Goal: Task Accomplishment & Management: Use online tool/utility

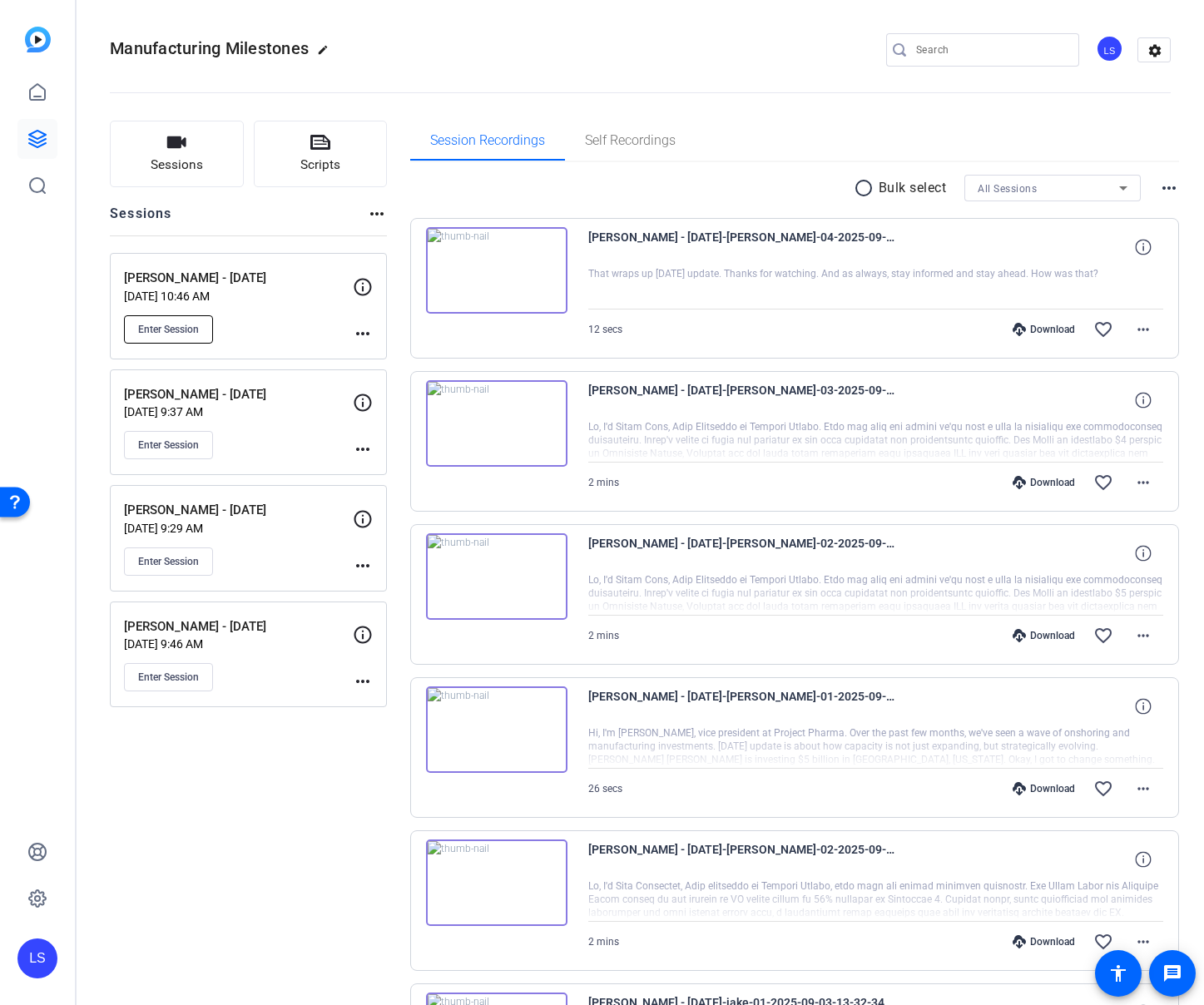
click at [165, 330] on span "Enter Session" at bounding box center [168, 329] width 60 height 13
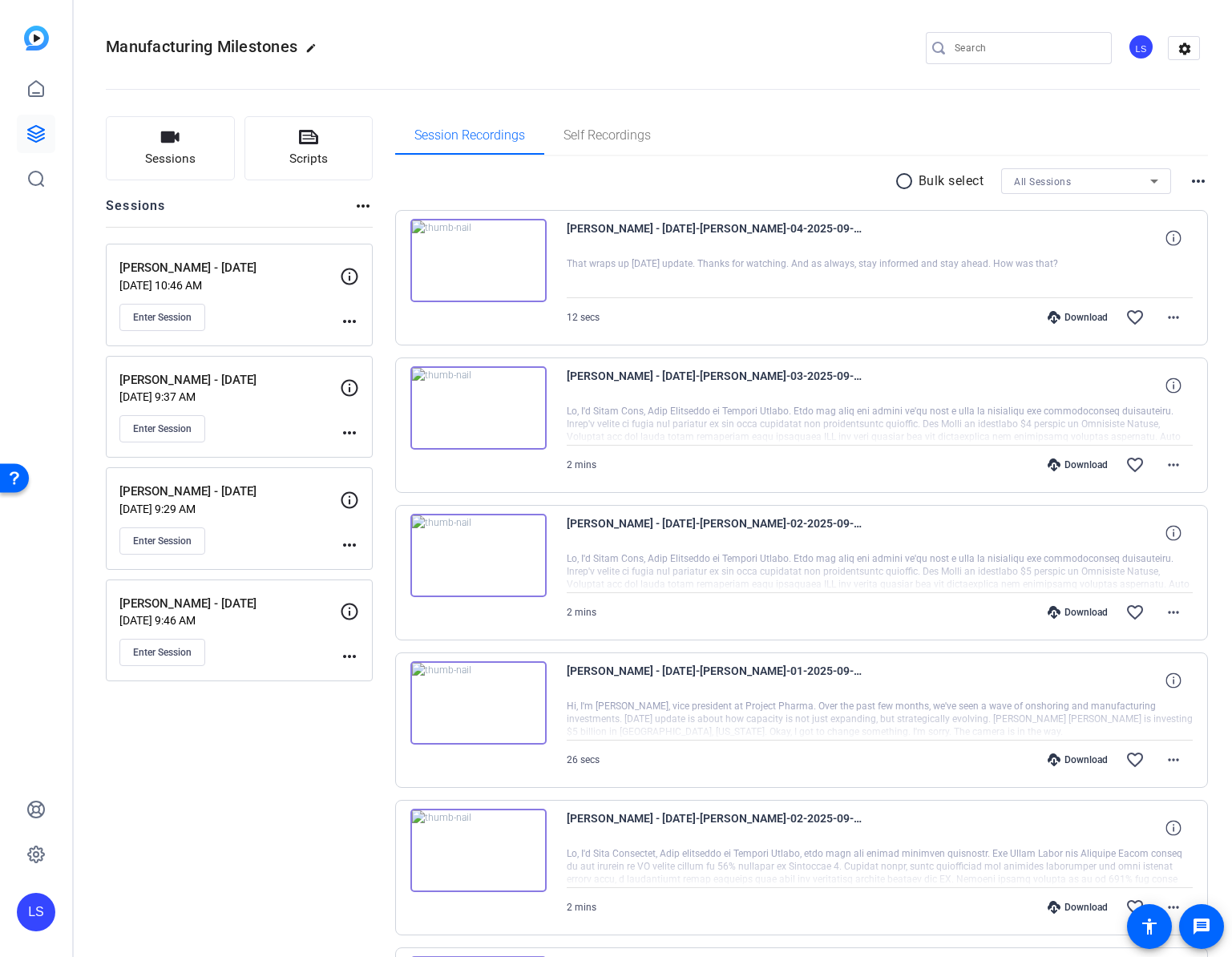
click at [232, 321] on div "Enter Session" at bounding box center [229, 317] width 220 height 27
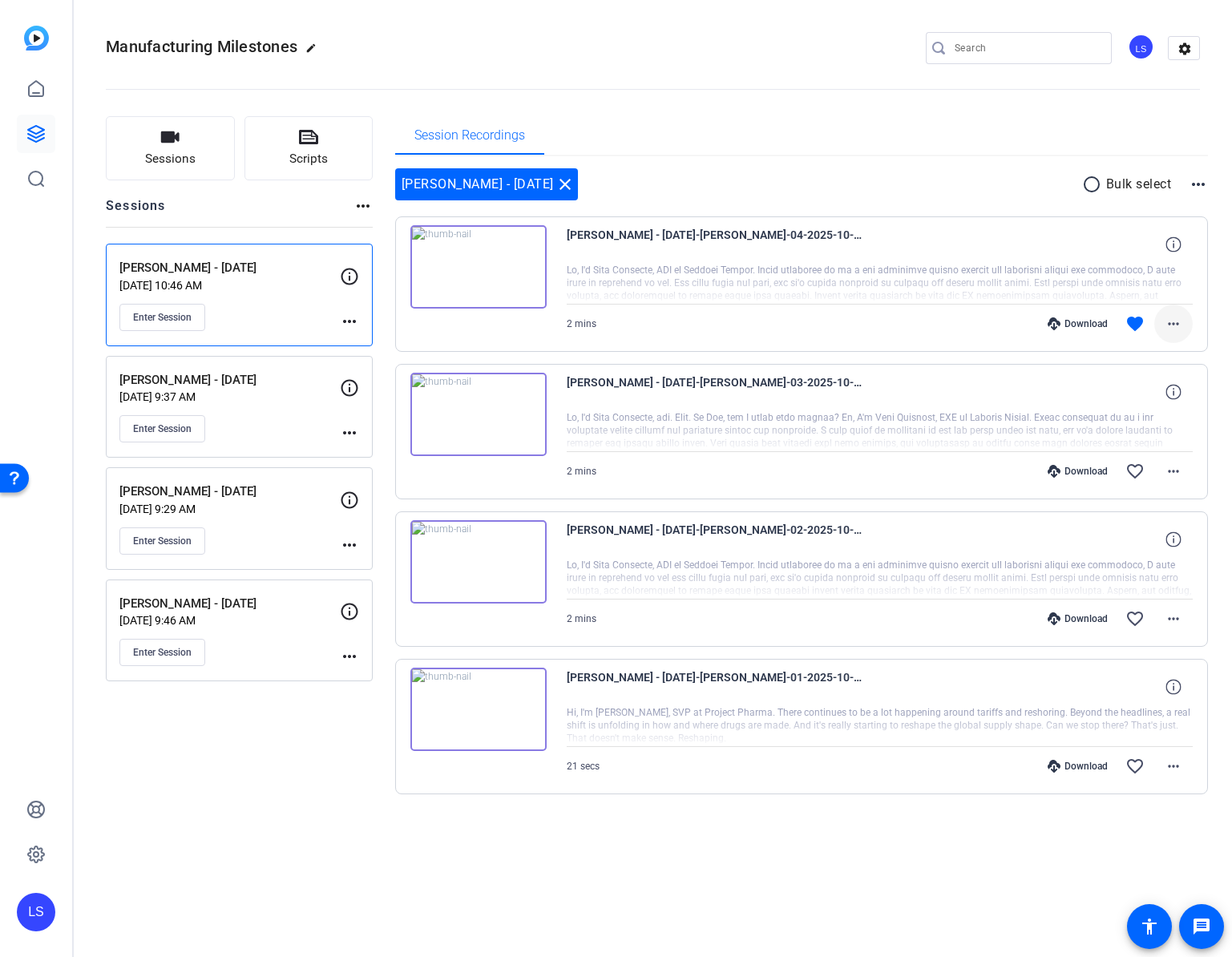
click at [1159, 322] on mat-icon "more_horiz" at bounding box center [1173, 323] width 19 height 19
click at [1117, 398] on span "Download MP4" at bounding box center [1132, 397] width 96 height 19
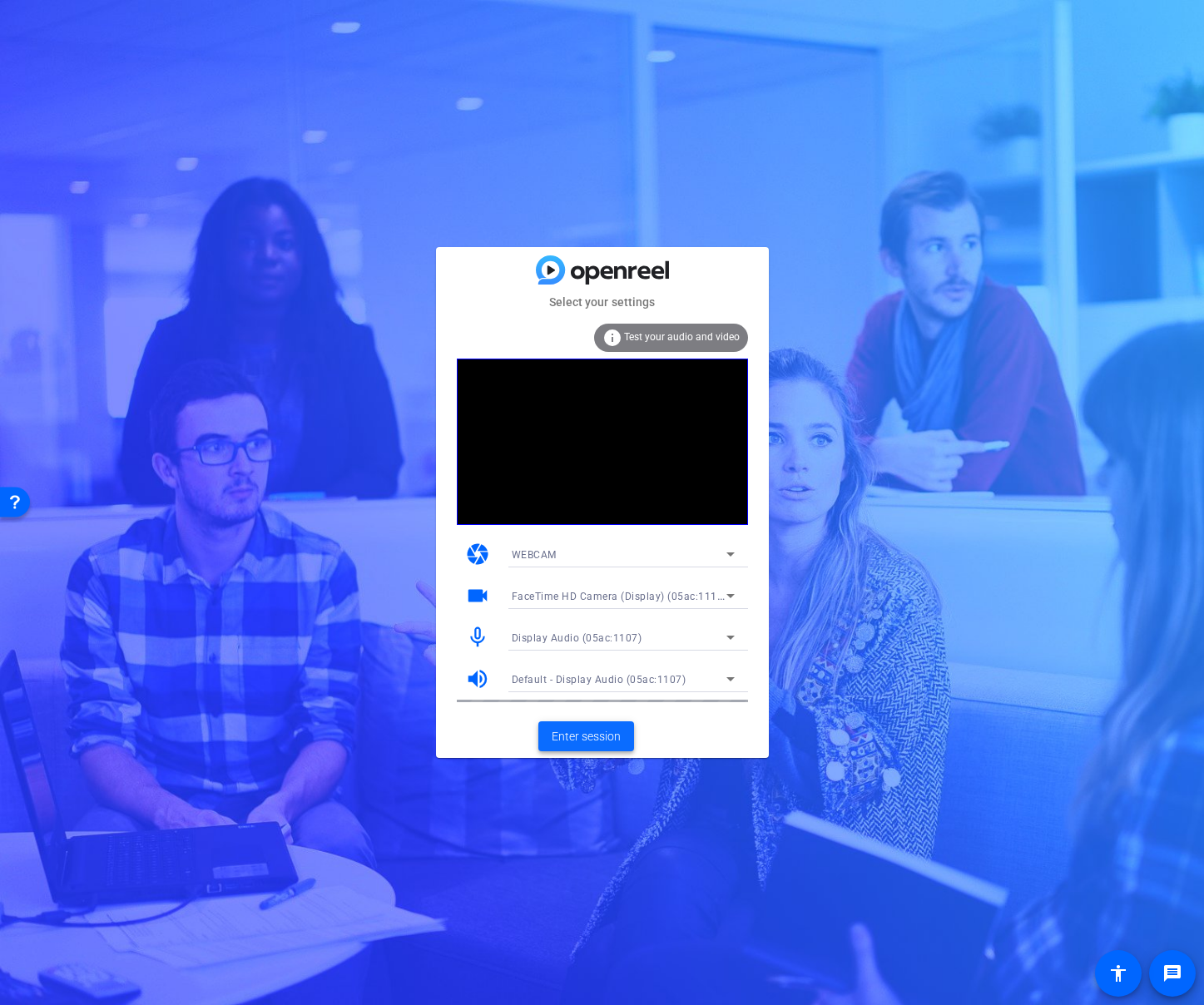
click at [575, 740] on span "Enter session" at bounding box center [586, 737] width 69 height 17
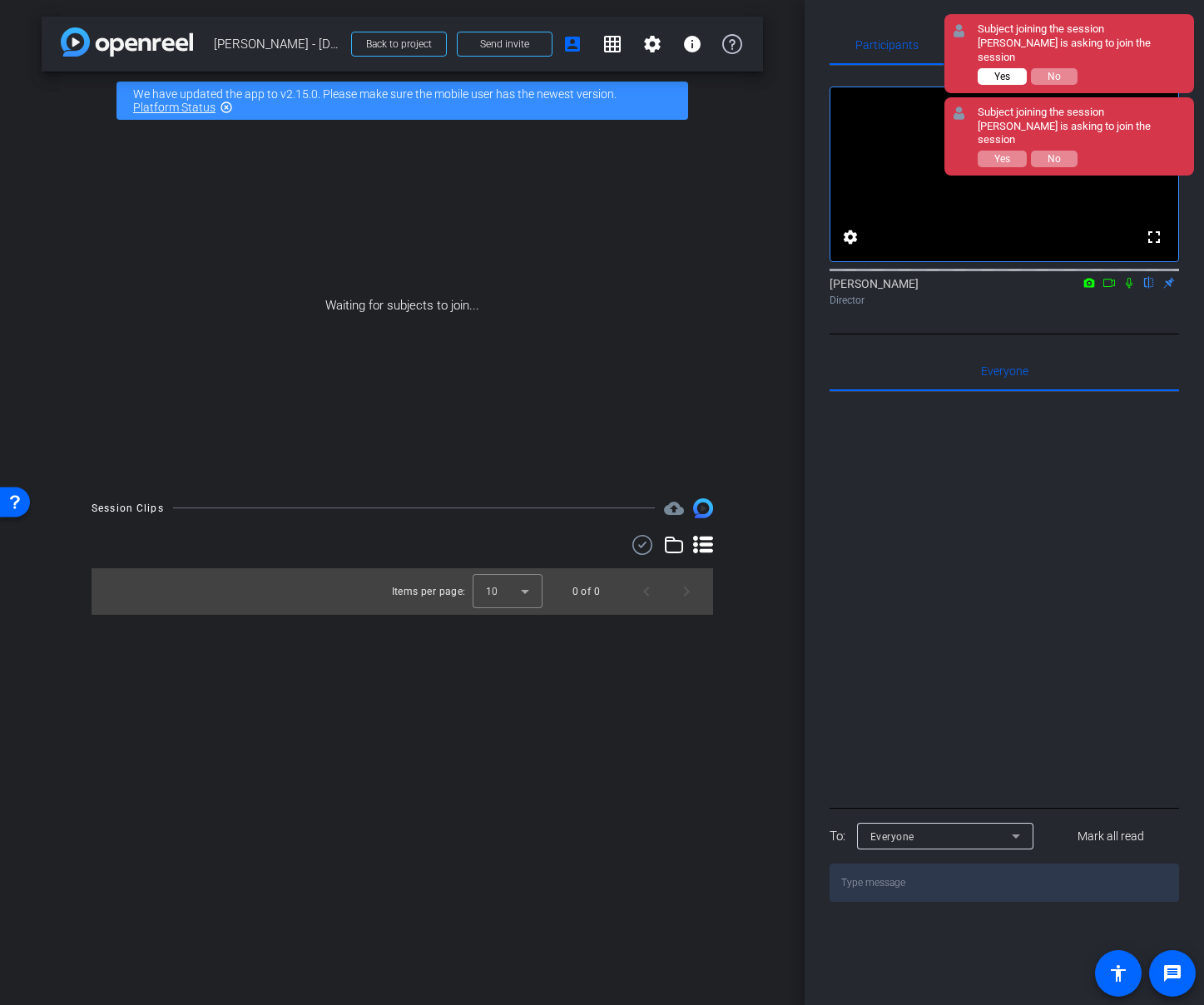
click at [1012, 68] on button "Yes" at bounding box center [1002, 76] width 49 height 16
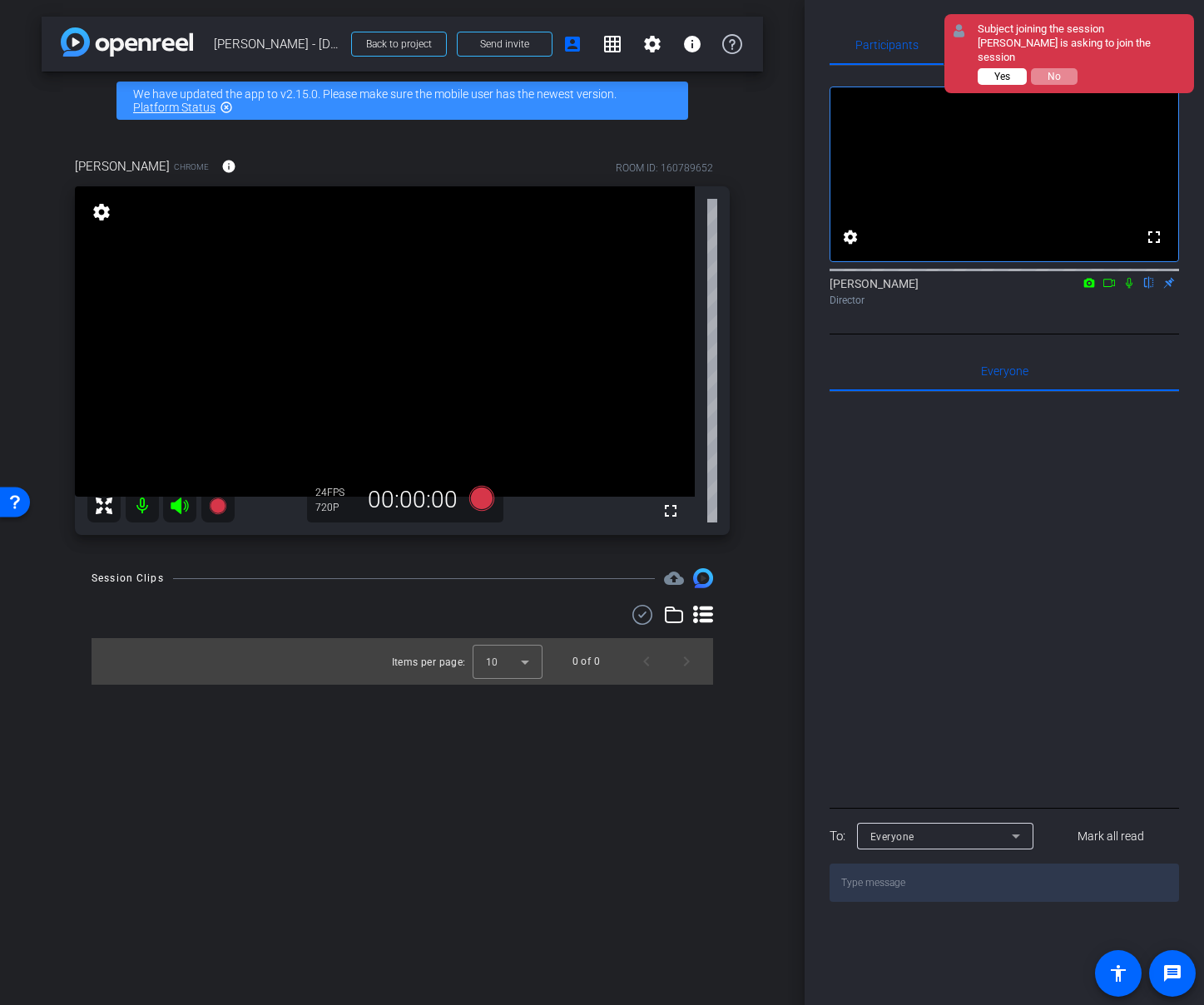
click at [1012, 68] on button "Yes" at bounding box center [1002, 76] width 49 height 16
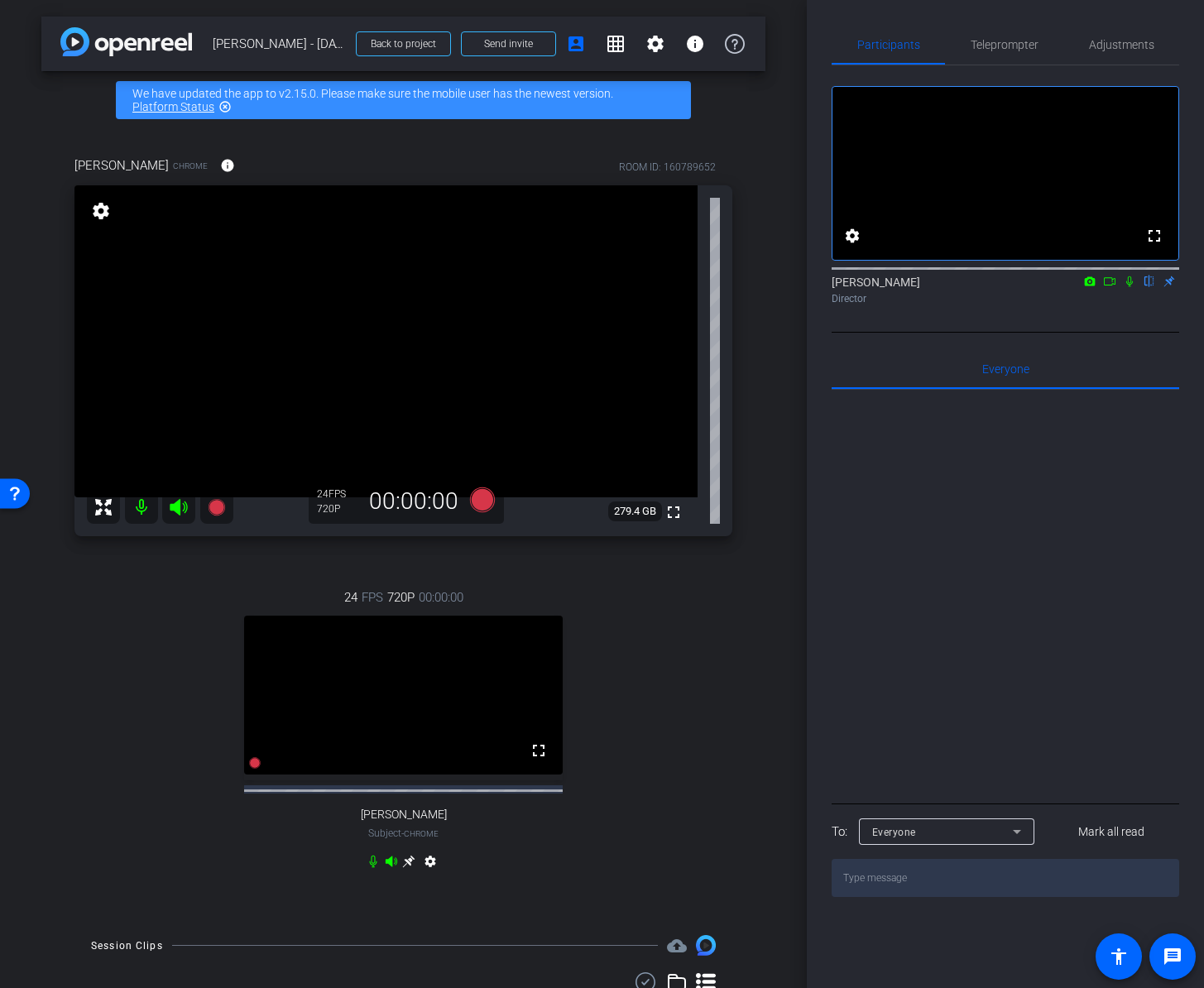
scroll to position [1, 0]
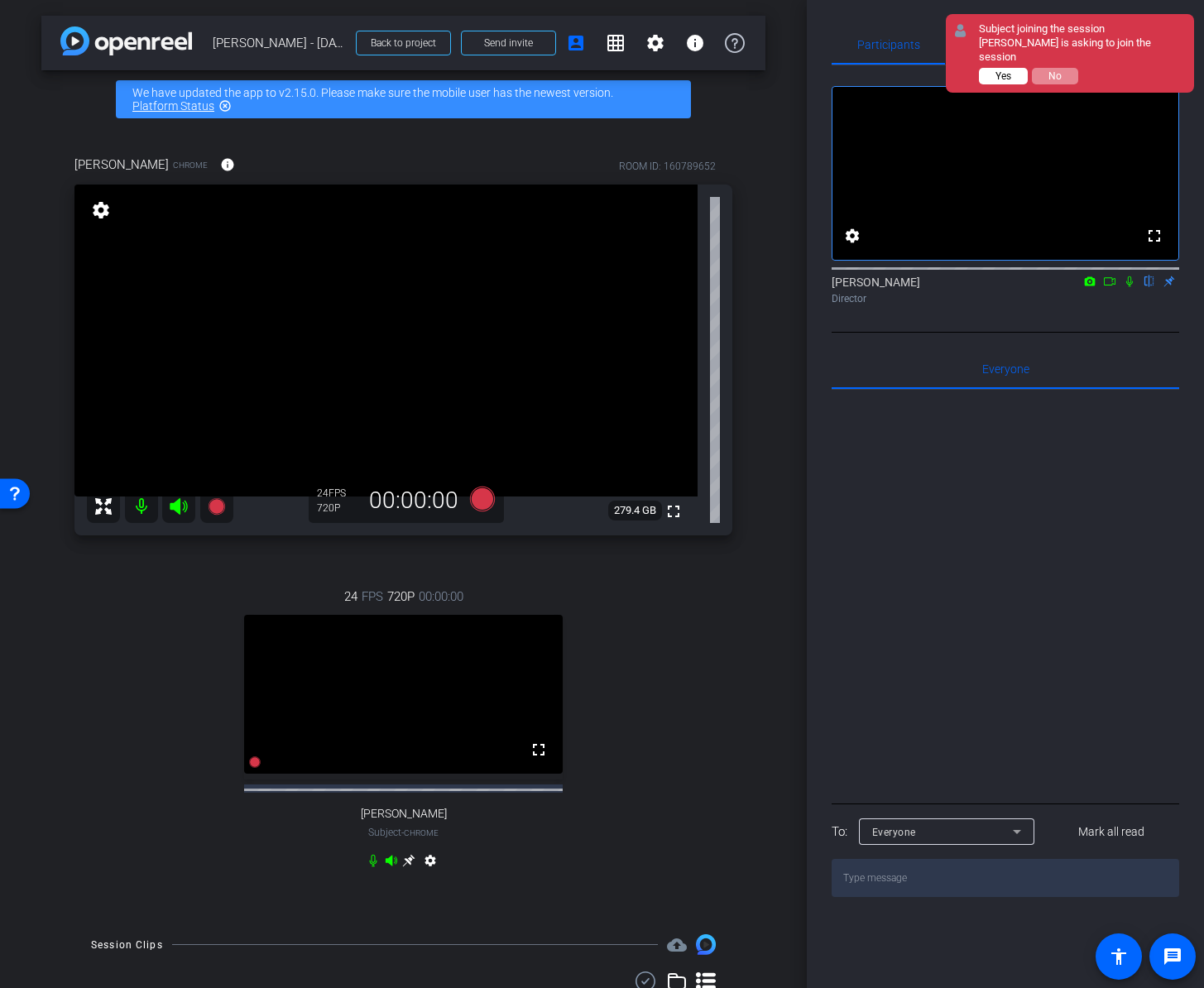
click at [1001, 70] on span "Yes" at bounding box center [1003, 76] width 15 height 11
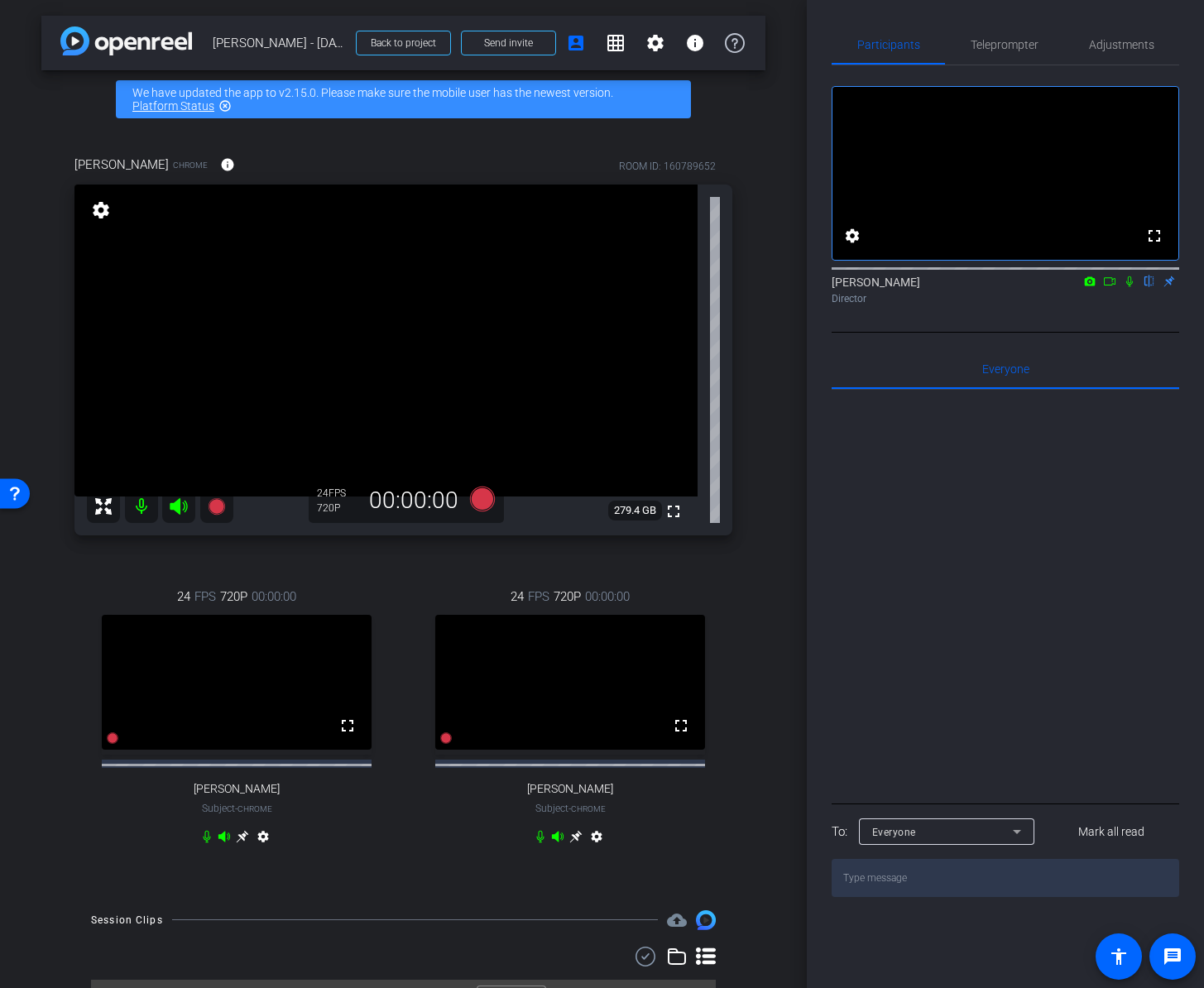
drag, startPoint x: 577, startPoint y: 853, endPoint x: 600, endPoint y: 852, distance: 23.0
click at [577, 843] on icon at bounding box center [575, 836] width 13 height 13
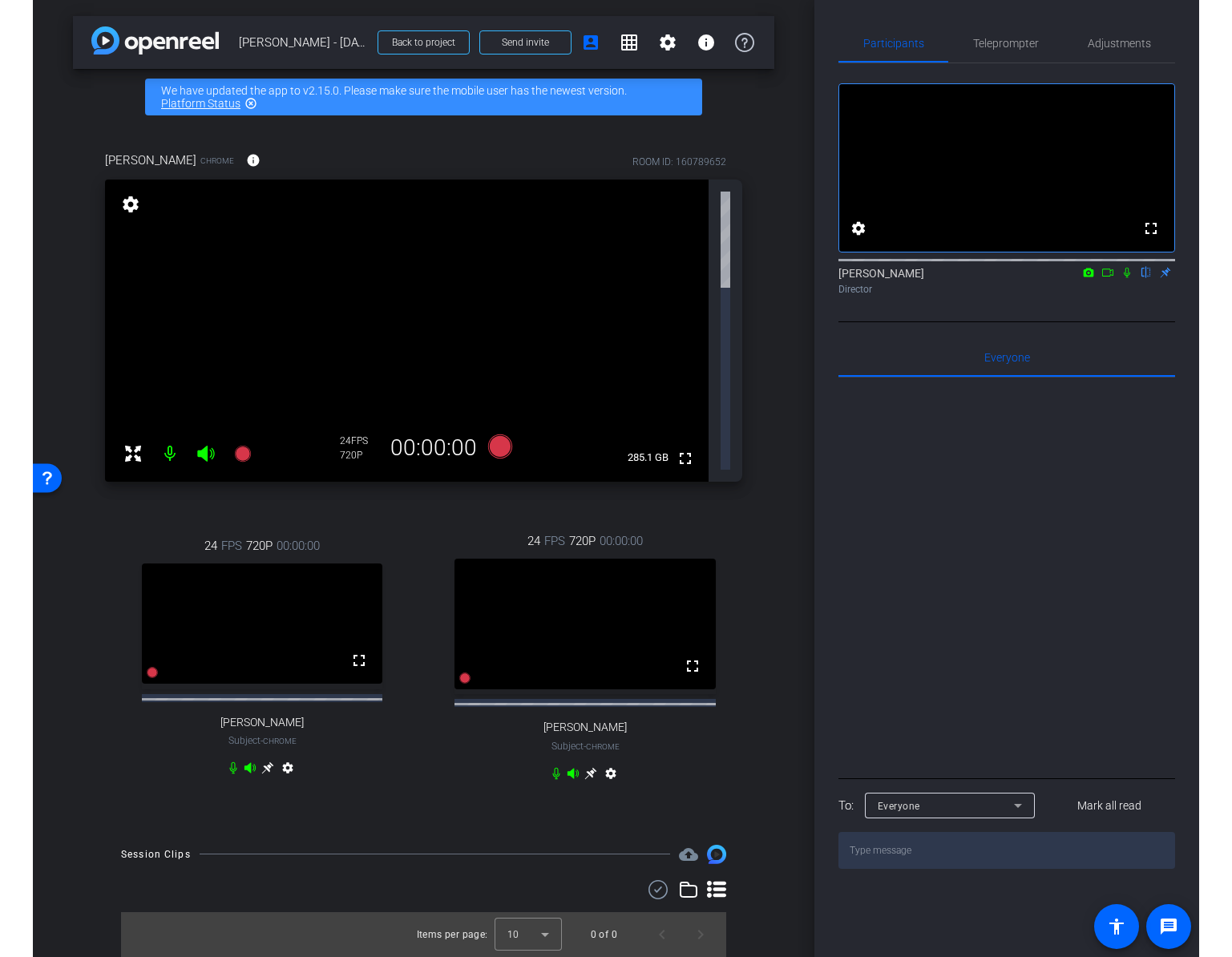
scroll to position [0, 0]
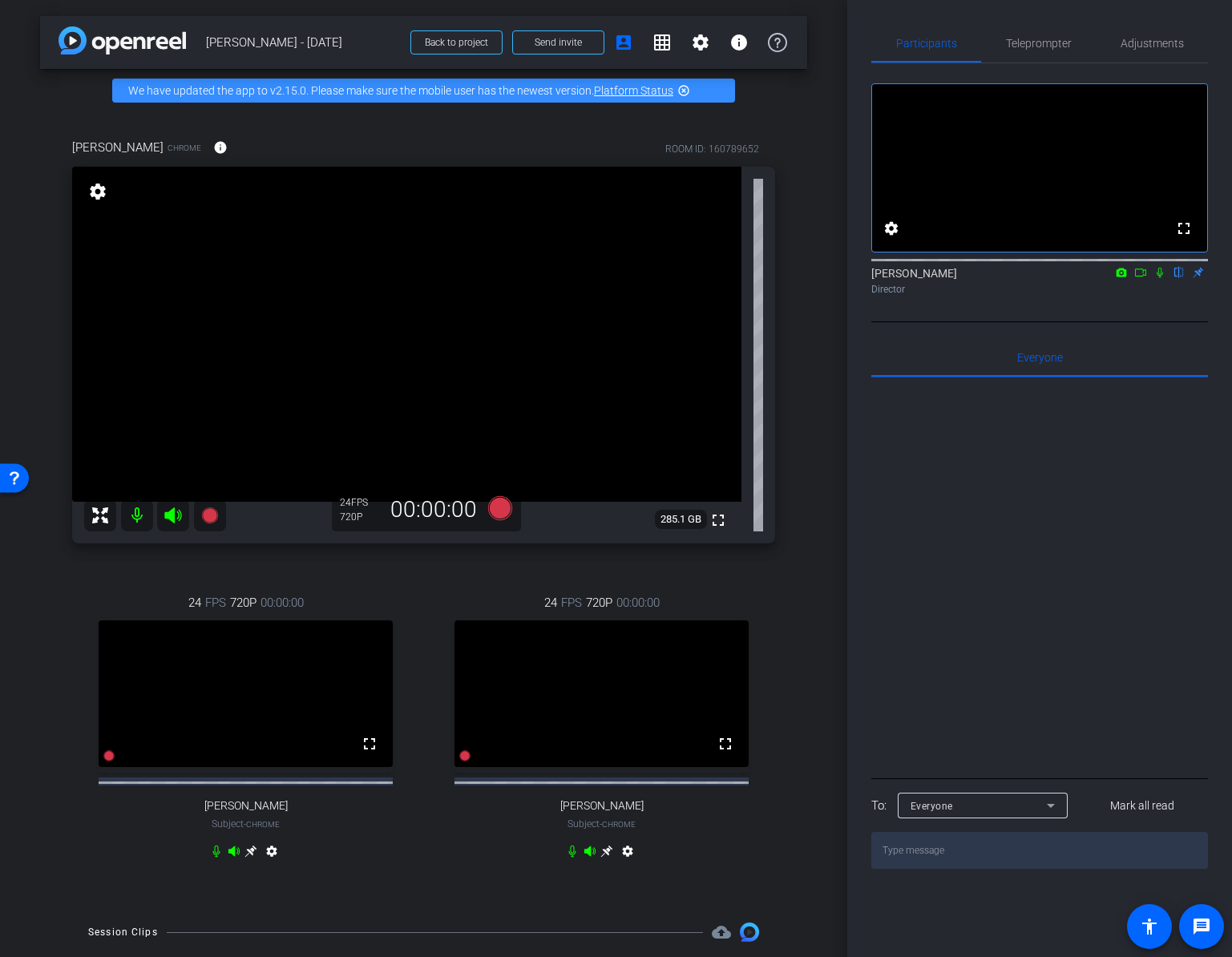
click at [22, 816] on div "arrow_back Adam Pfeiffer - 10.09.25 Back to project Send invite account_box gri…" at bounding box center [423, 478] width 847 height 957
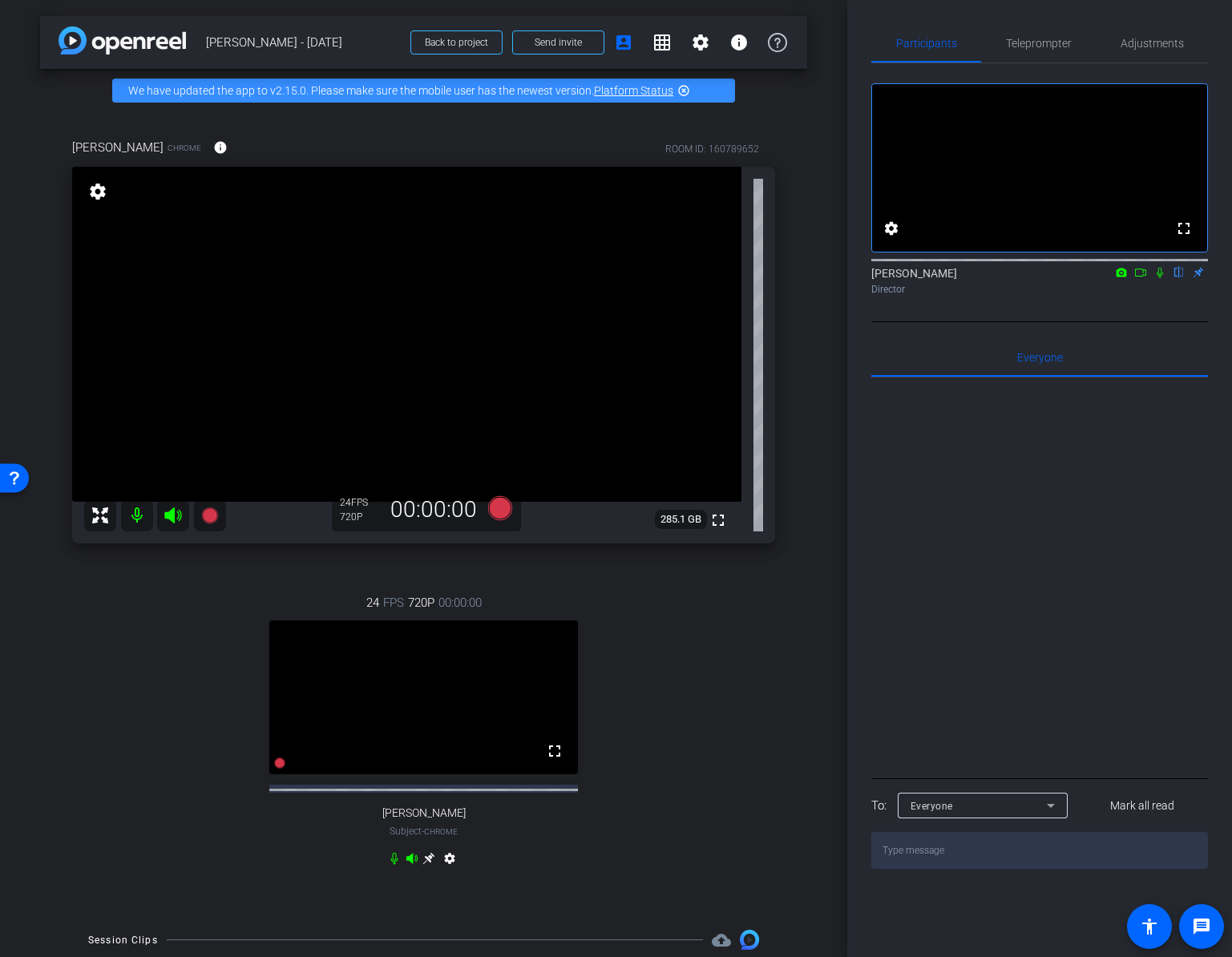
click at [204, 733] on div "24 FPS 720P 00:00:00 fullscreen Jen Subject - Chrome settings" at bounding box center [424, 733] width 703 height 331
click at [1141, 279] on icon at bounding box center [1140, 272] width 12 height 11
click at [213, 516] on icon at bounding box center [209, 514] width 16 height 16
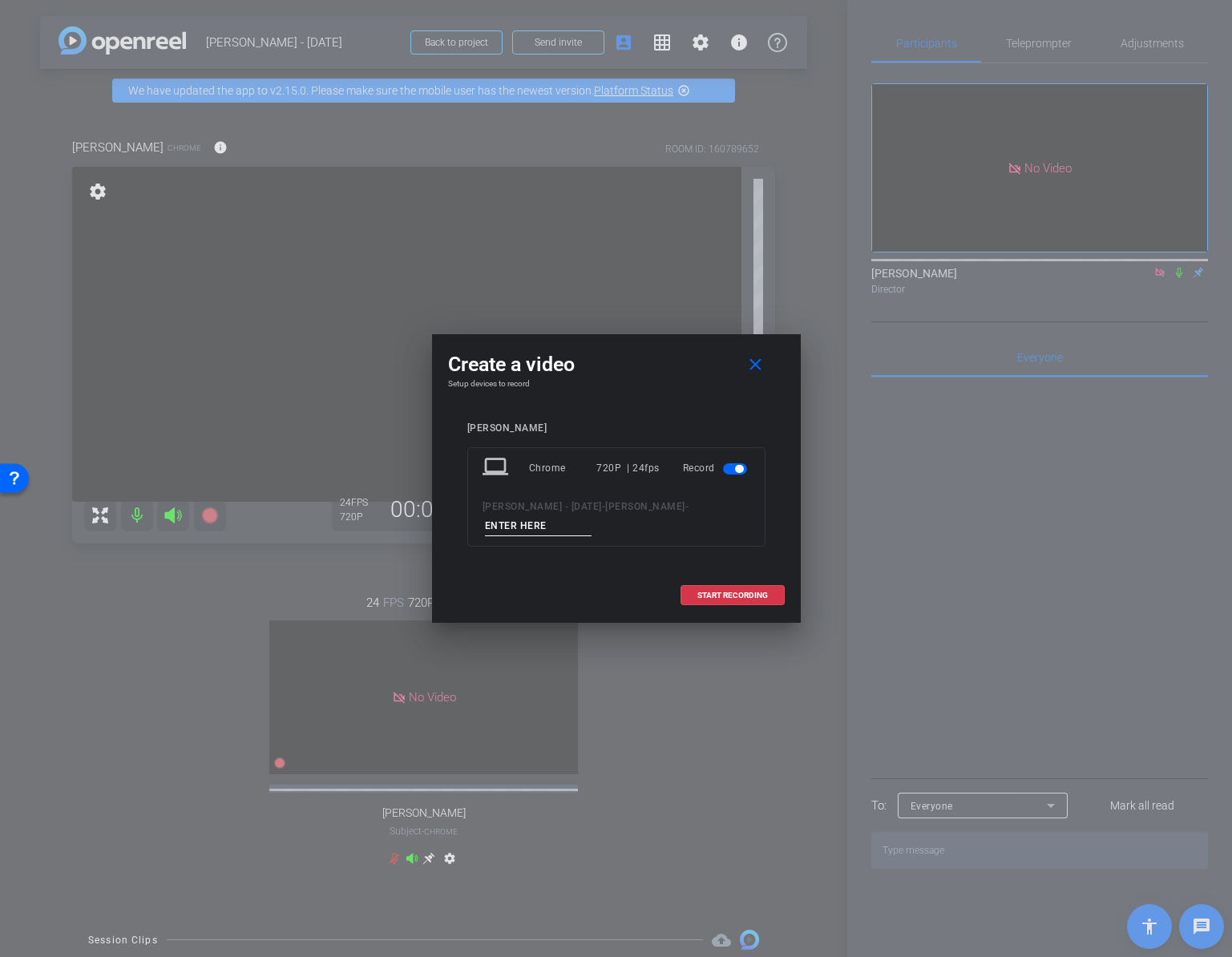
click at [548, 525] on input at bounding box center [538, 526] width 107 height 20
type input "01"
click at [756, 599] on span at bounding box center [732, 595] width 102 height 38
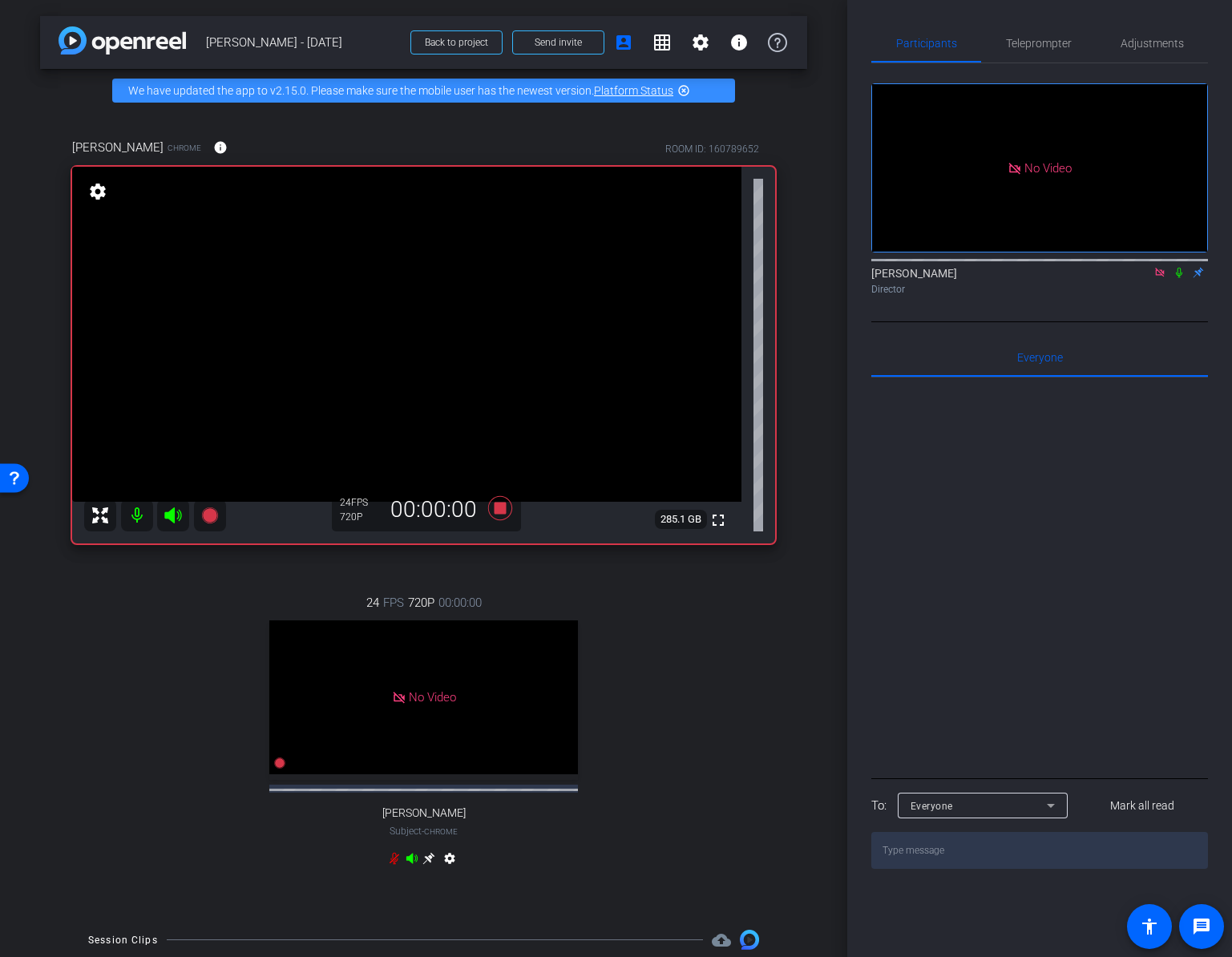
click at [1159, 279] on icon at bounding box center [1179, 272] width 12 height 11
click at [499, 503] on icon at bounding box center [499, 507] width 24 height 24
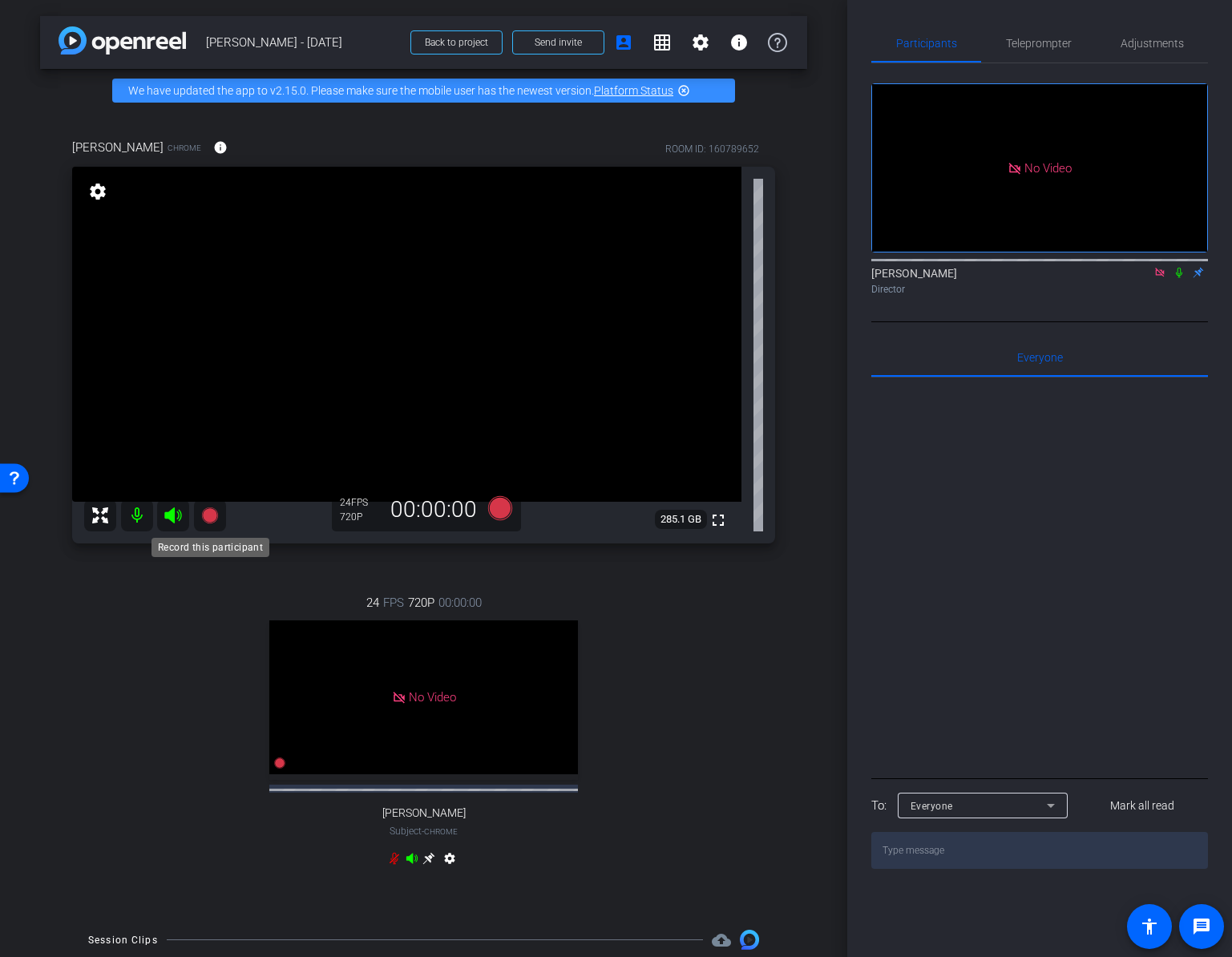
click at [214, 520] on icon at bounding box center [209, 514] width 16 height 16
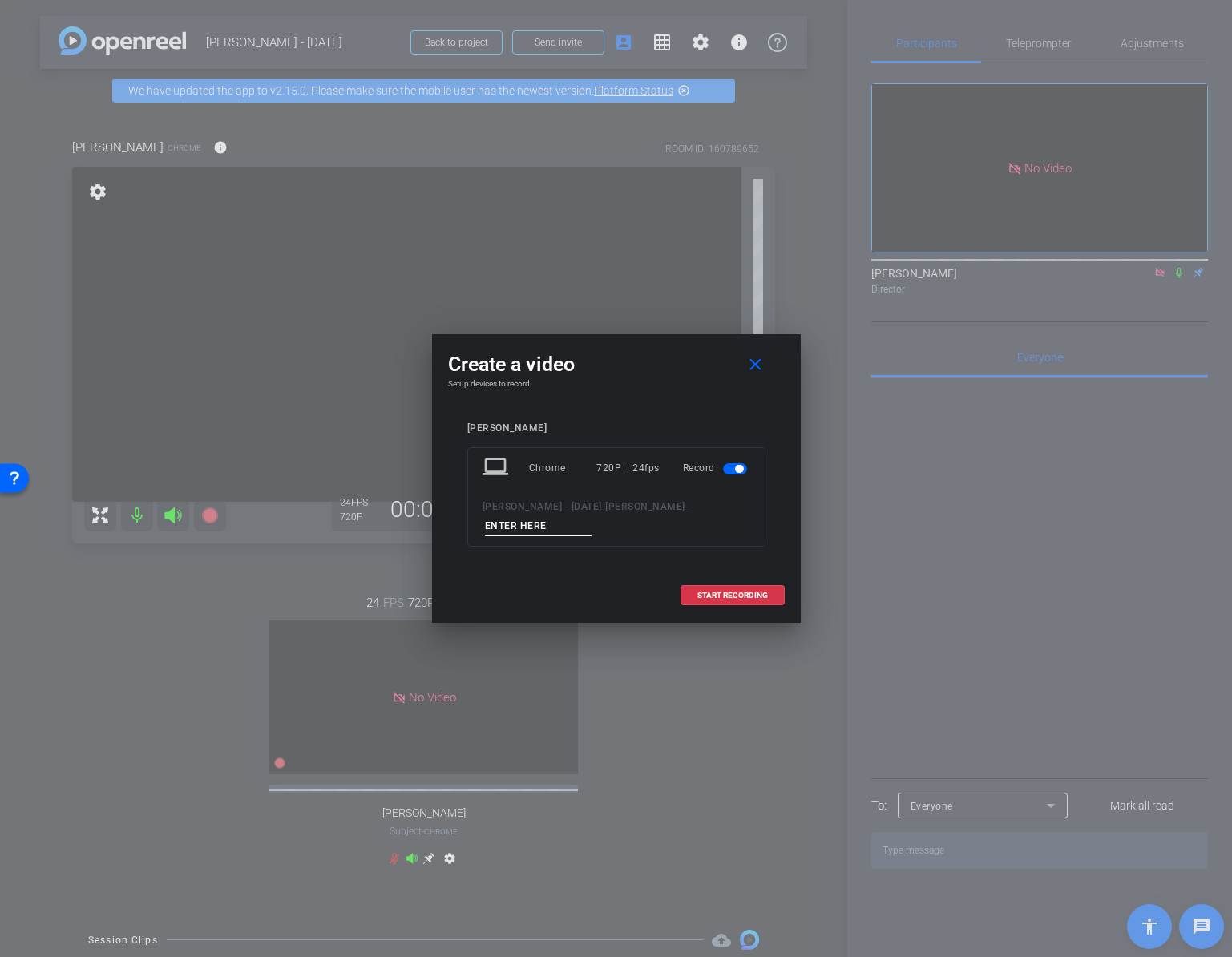
click at [559, 524] on input at bounding box center [538, 526] width 107 height 20
type input "02"
click at [701, 592] on span "START RECORDING" at bounding box center [732, 596] width 71 height 8
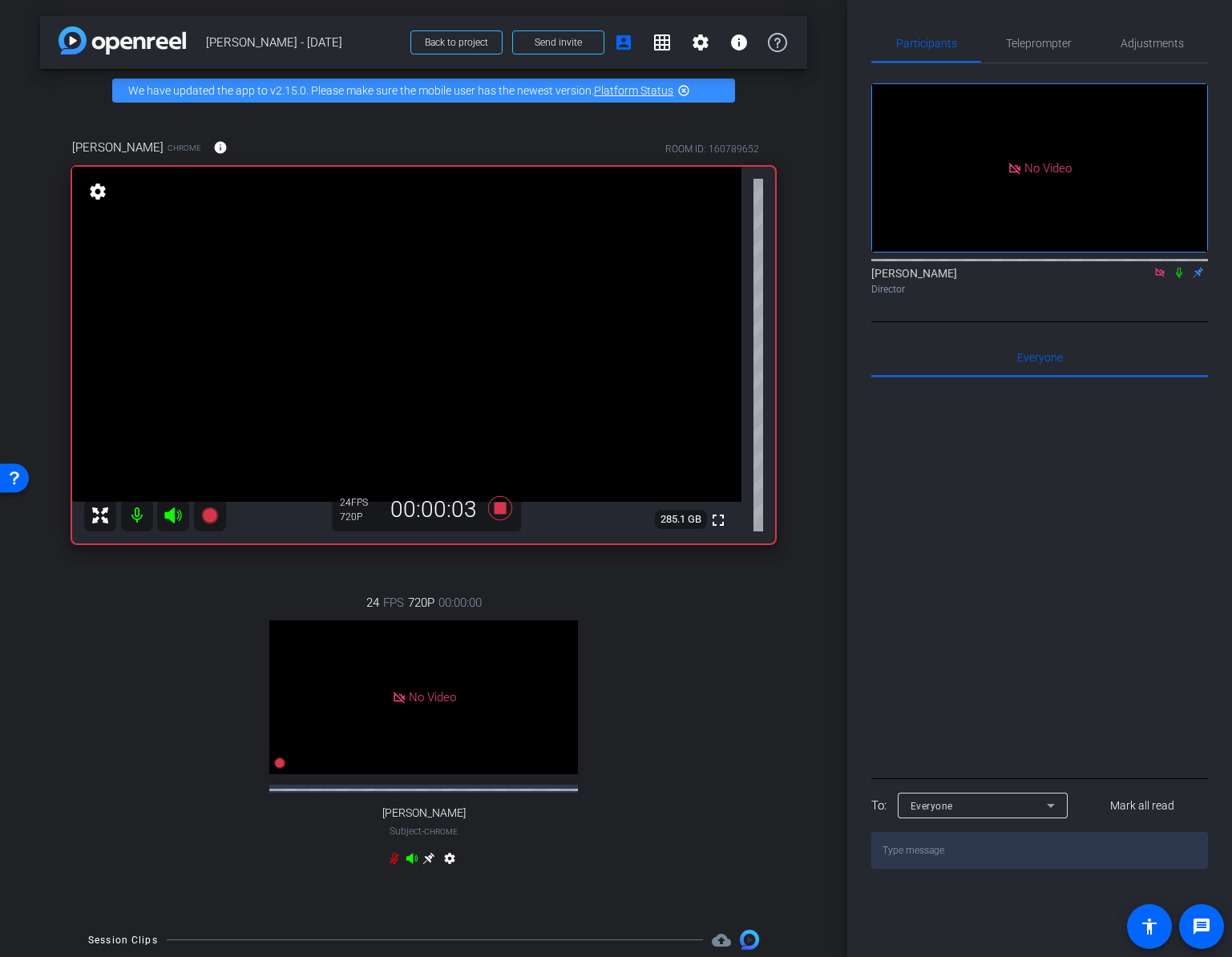
click at [1159, 279] on icon at bounding box center [1179, 273] width 7 height 11
click at [503, 512] on icon at bounding box center [499, 507] width 24 height 24
click at [1159, 279] on icon at bounding box center [1179, 272] width 12 height 11
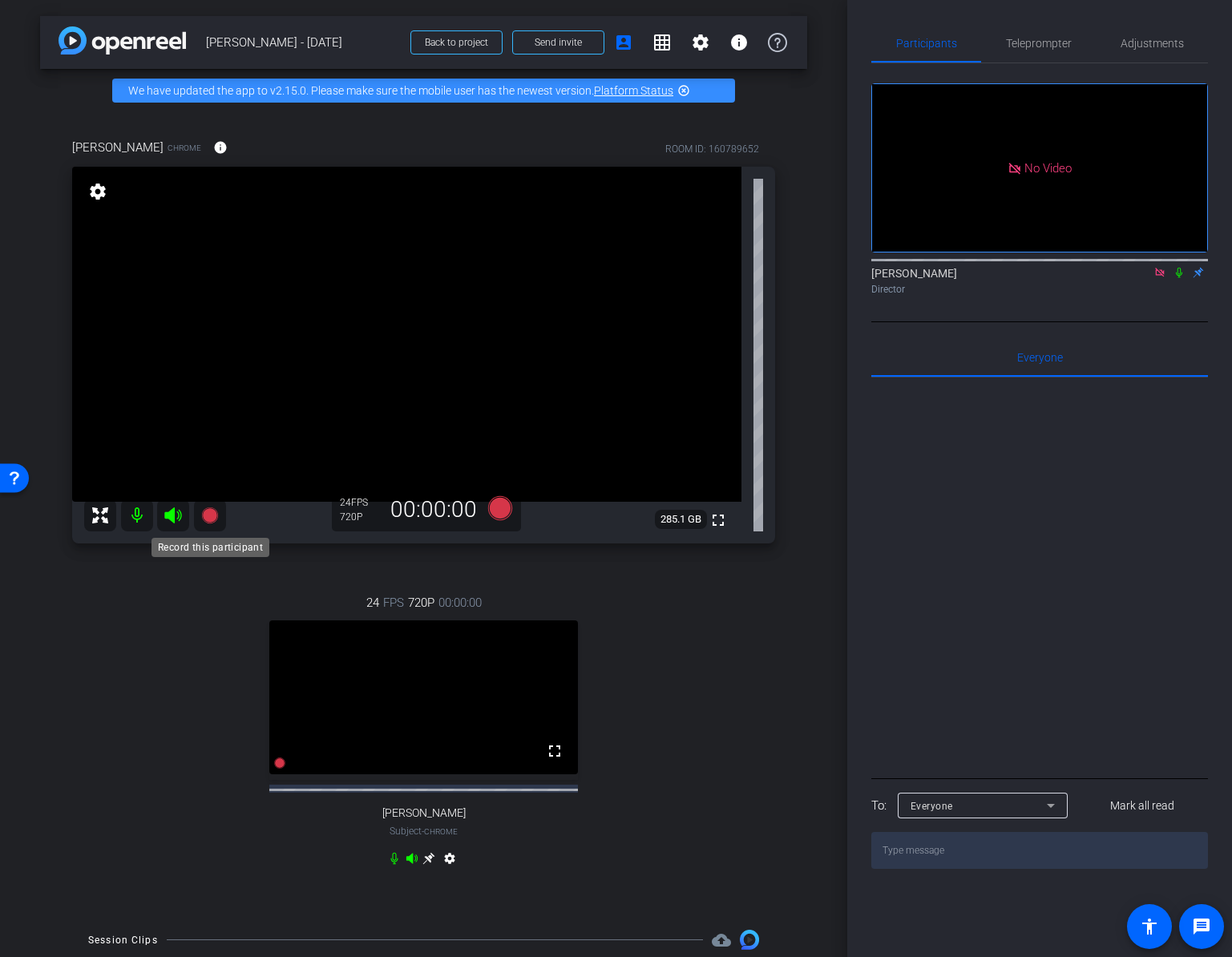
click at [210, 516] on icon at bounding box center [209, 514] width 16 height 16
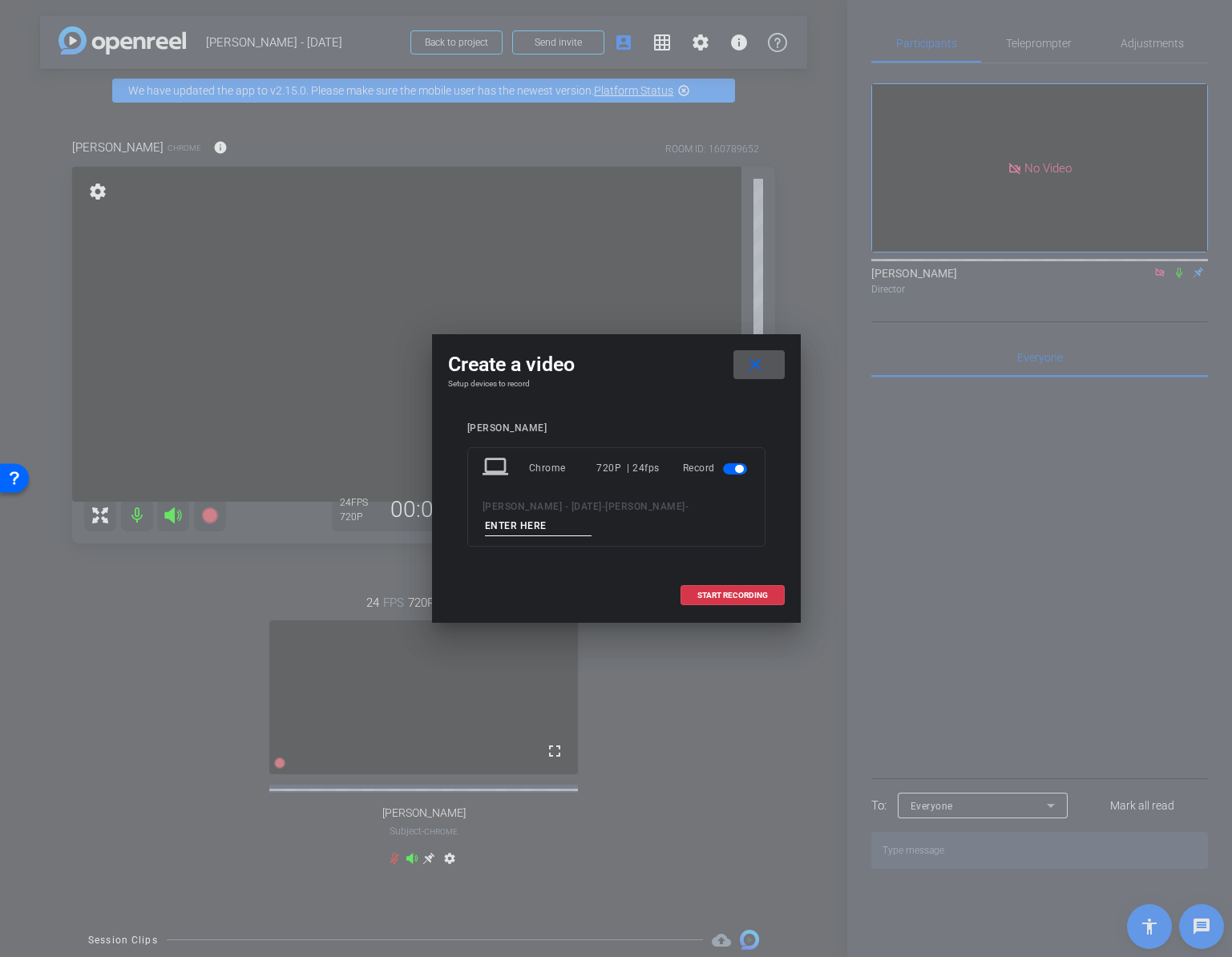
click at [533, 521] on input at bounding box center [538, 526] width 107 height 20
type input "03"
click at [738, 593] on span "START RECORDING" at bounding box center [732, 596] width 71 height 8
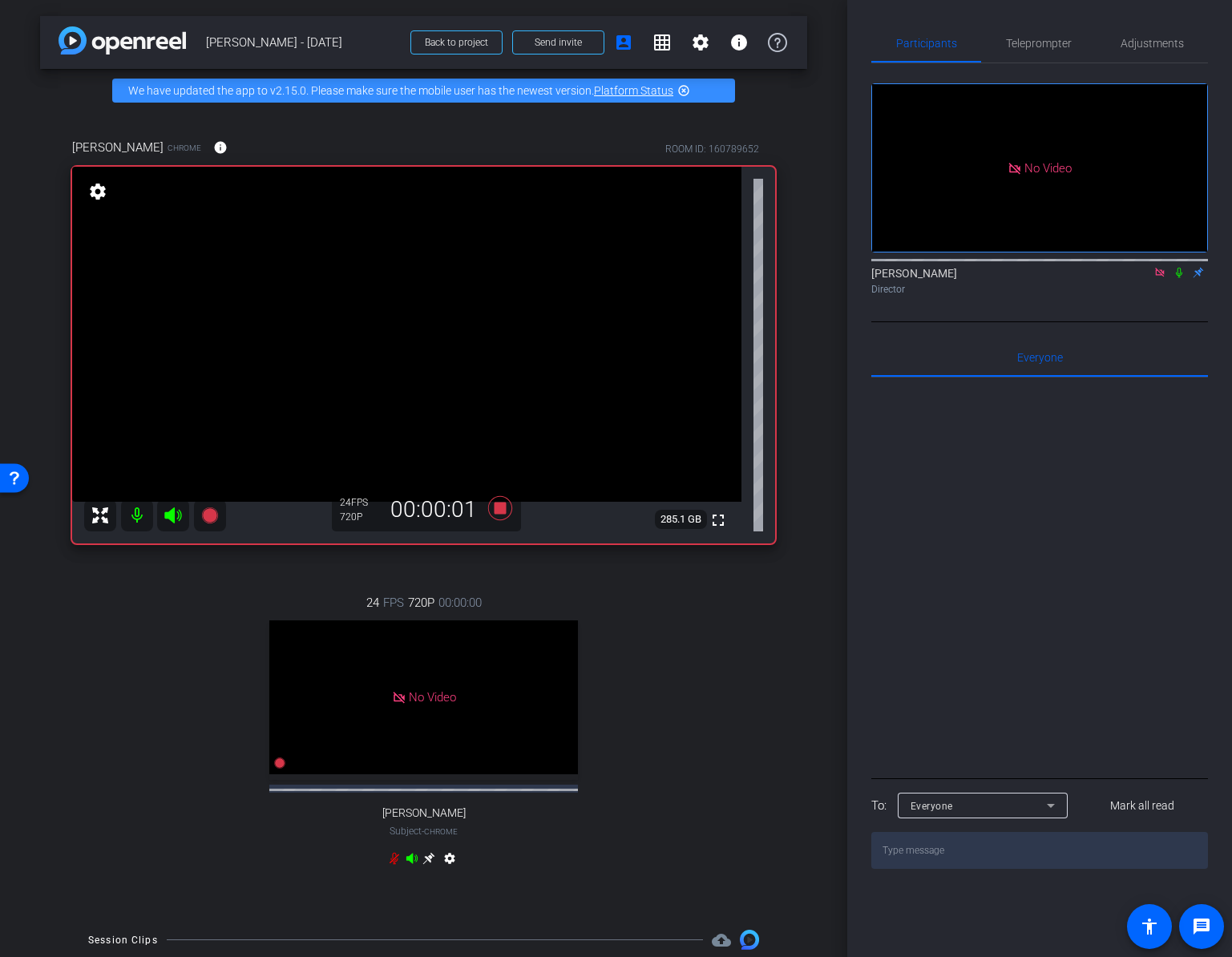
click at [1159, 279] on icon at bounding box center [1179, 273] width 7 height 11
click at [1159, 279] on icon at bounding box center [1179, 272] width 12 height 11
click at [501, 506] on icon at bounding box center [499, 507] width 24 height 24
click at [1159, 279] on icon at bounding box center [1179, 273] width 9 height 11
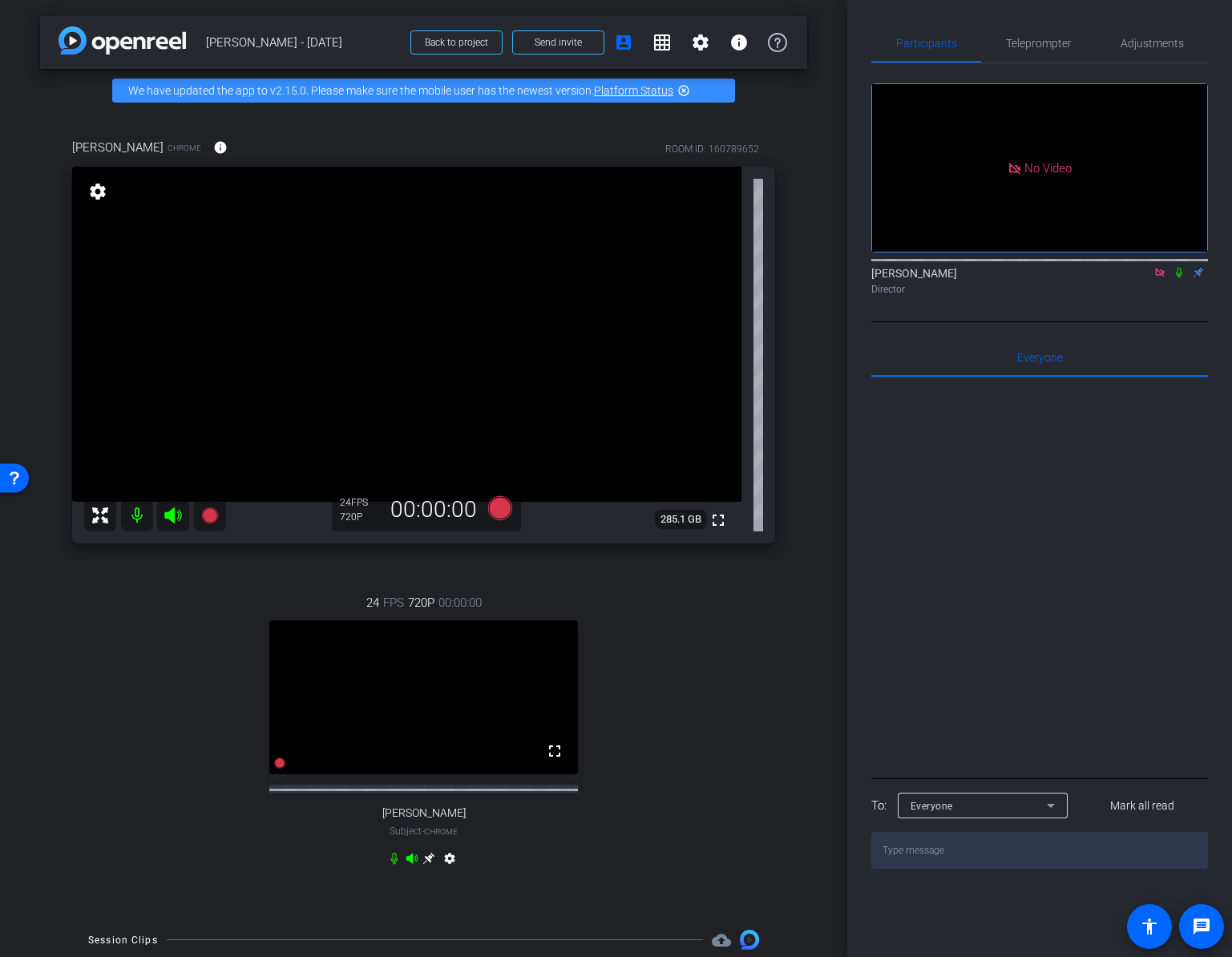
click at [1159, 279] on icon at bounding box center [1179, 273] width 7 height 11
click at [1159, 279] on icon at bounding box center [1179, 272] width 12 height 11
click at [1159, 279] on icon at bounding box center [1159, 272] width 12 height 11
click at [209, 518] on icon at bounding box center [209, 514] width 16 height 16
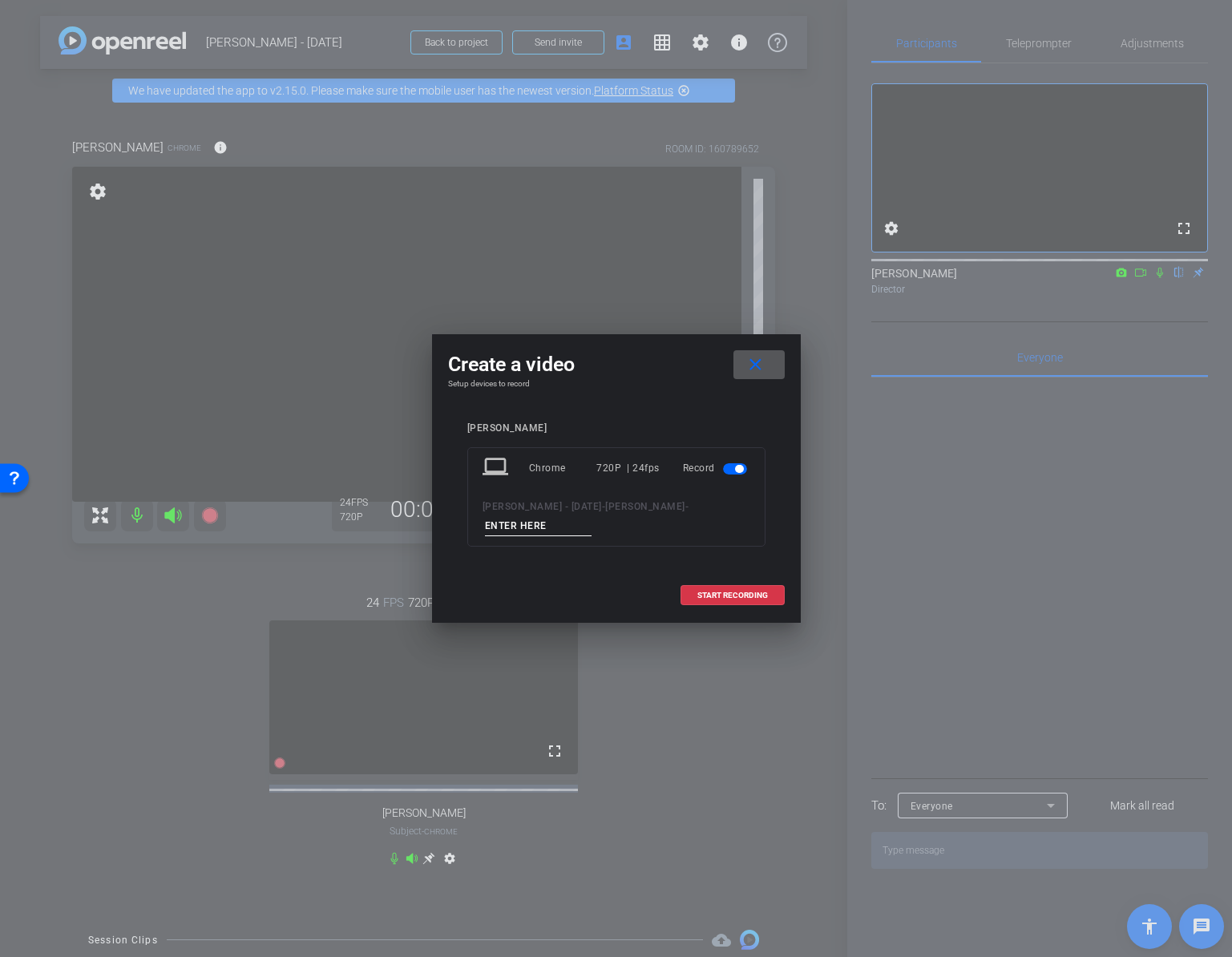
click at [559, 529] on input at bounding box center [538, 526] width 107 height 20
type input "04"
click at [747, 592] on span "START RECORDING" at bounding box center [732, 596] width 71 height 8
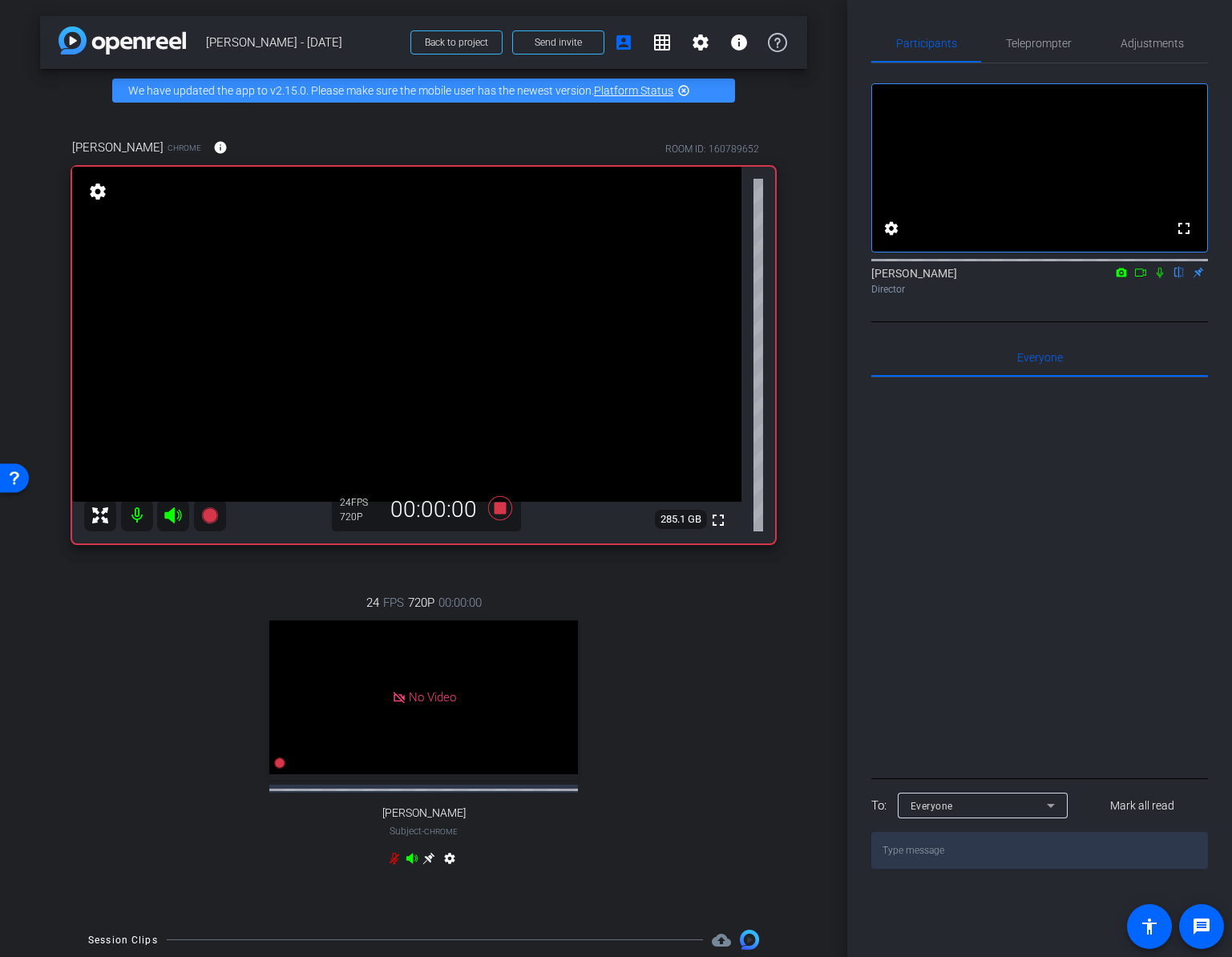
click at [1138, 279] on icon at bounding box center [1140, 272] width 12 height 11
click at [1159, 279] on icon at bounding box center [1179, 272] width 12 height 11
click at [59, 705] on div "Adam Pfeiffer Chrome info ROOM ID: 160789652 fullscreen settings 285.0 GB 24 FP…" at bounding box center [423, 513] width 767 height 802
click at [1159, 279] on icon at bounding box center [1179, 272] width 12 height 11
click at [1159, 279] on icon at bounding box center [1179, 273] width 7 height 11
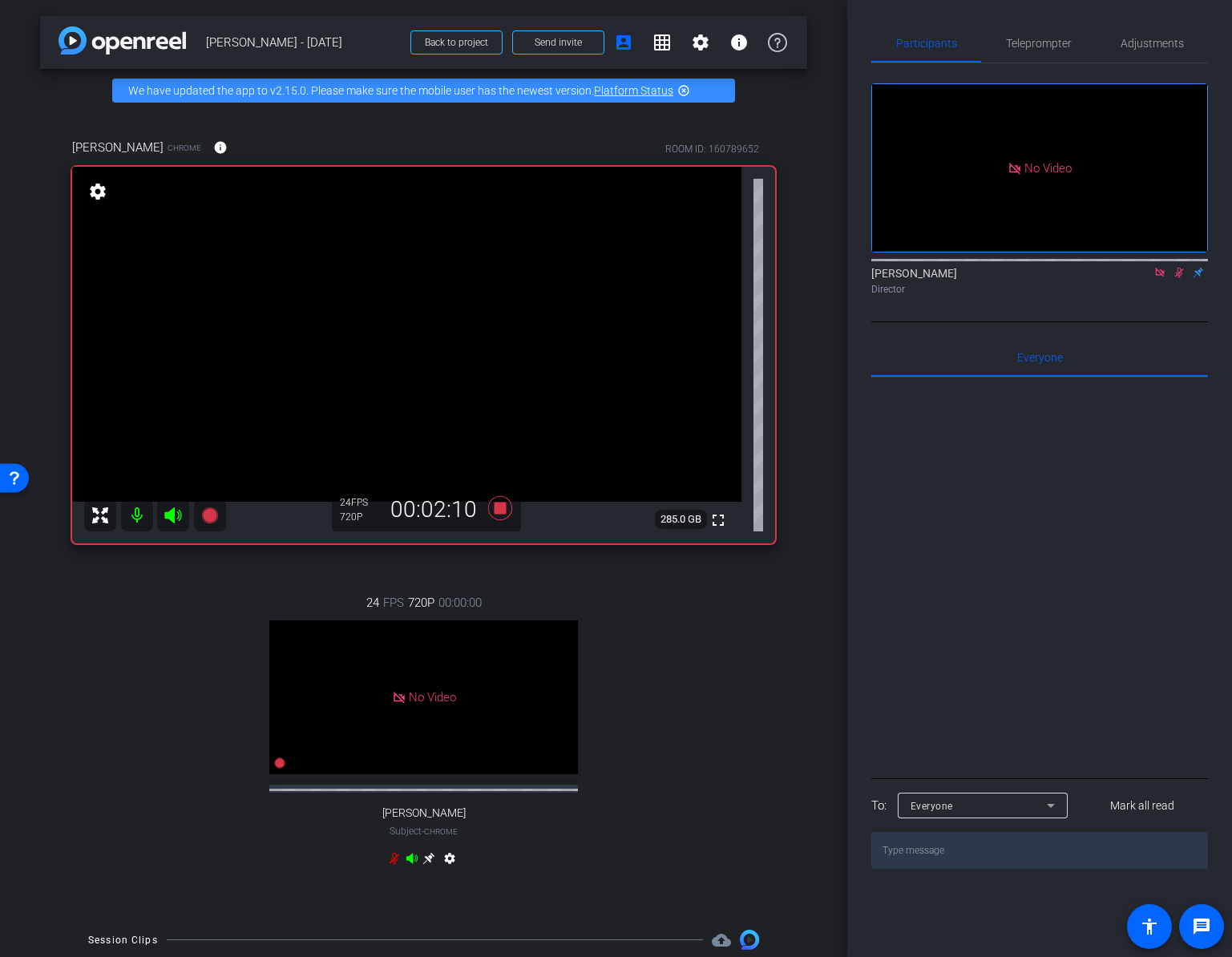
click at [1159, 279] on icon at bounding box center [1179, 273] width 9 height 11
click at [503, 504] on icon at bounding box center [499, 507] width 24 height 24
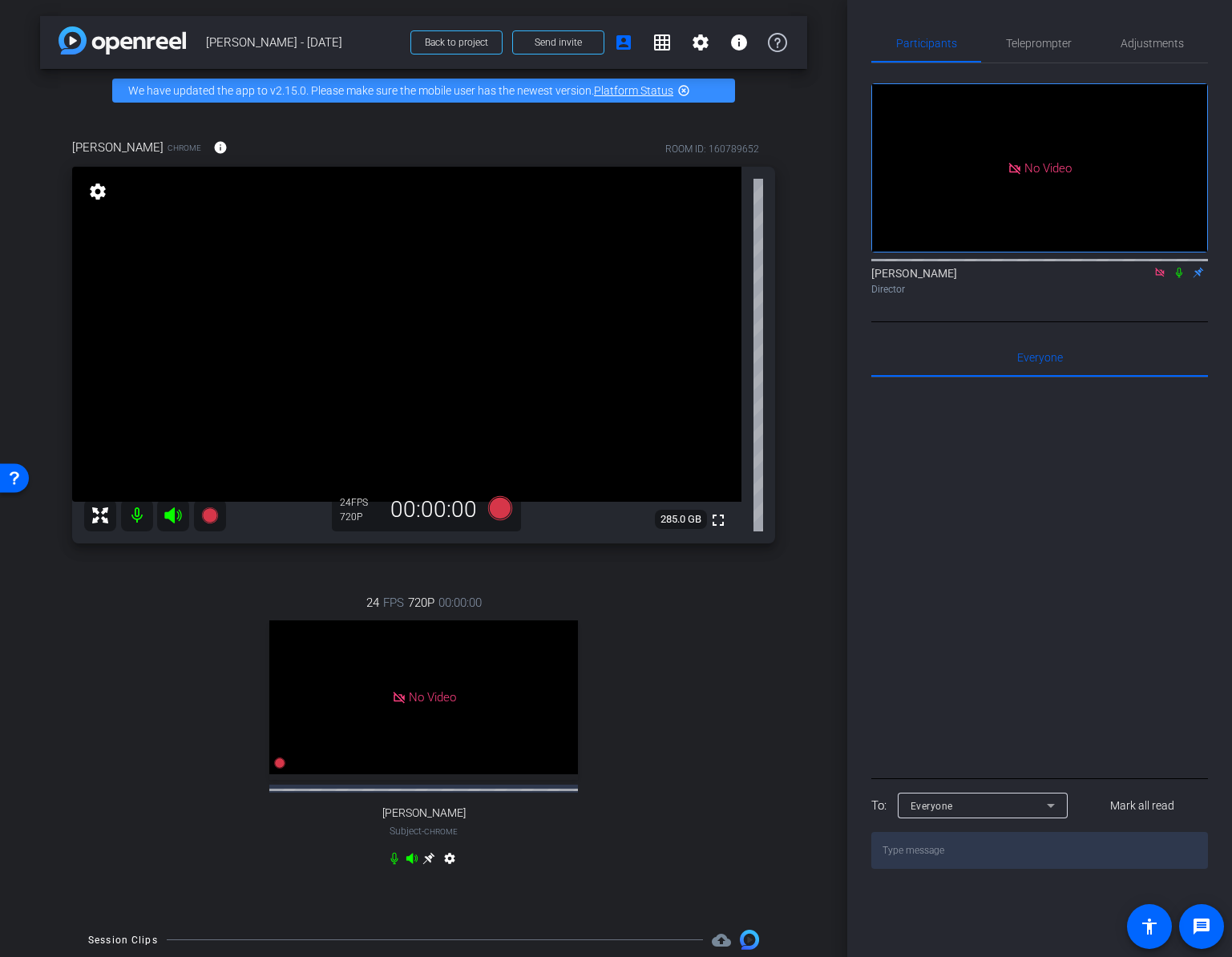
click at [1159, 279] on icon at bounding box center [1159, 272] width 12 height 11
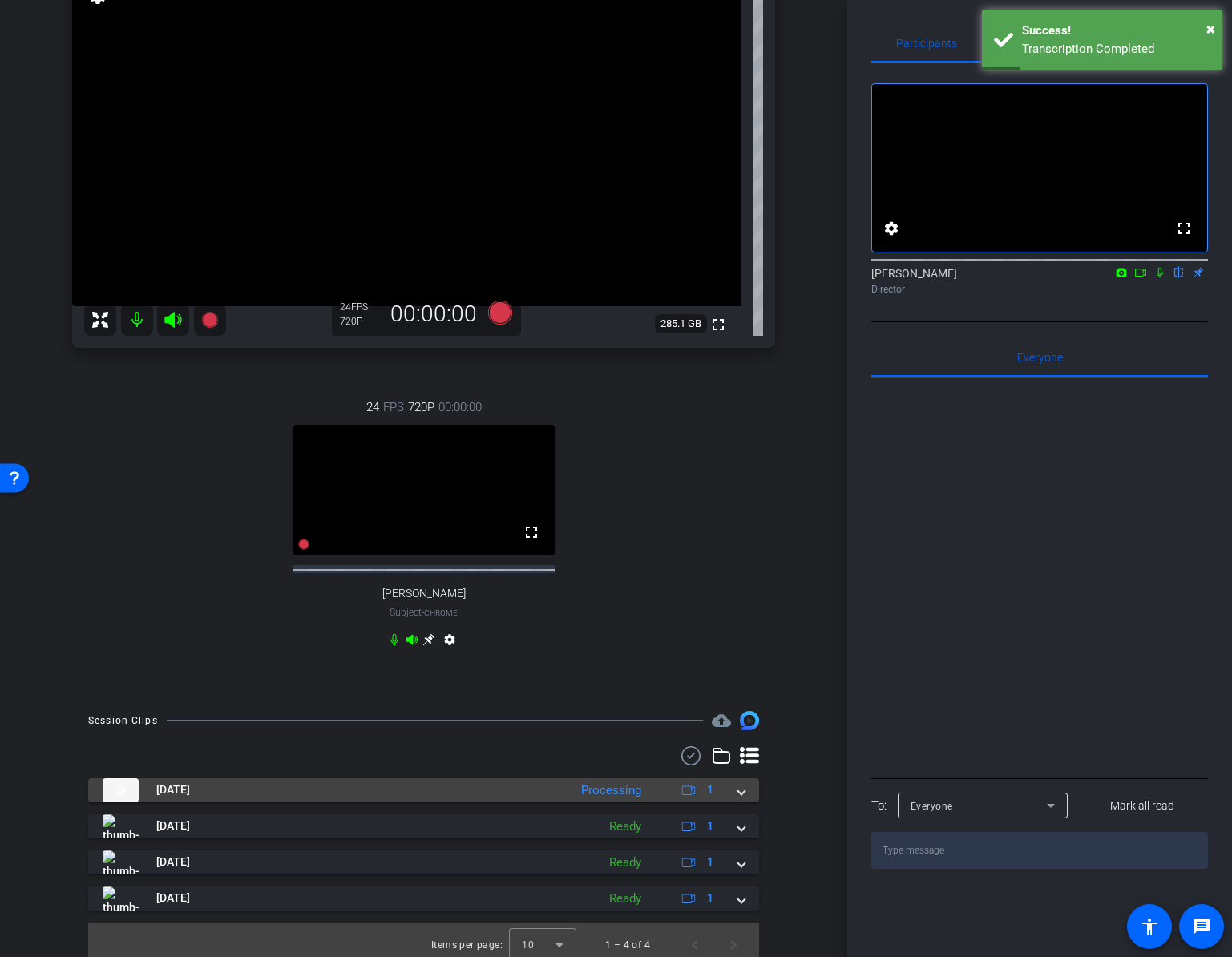
scroll to position [244, 0]
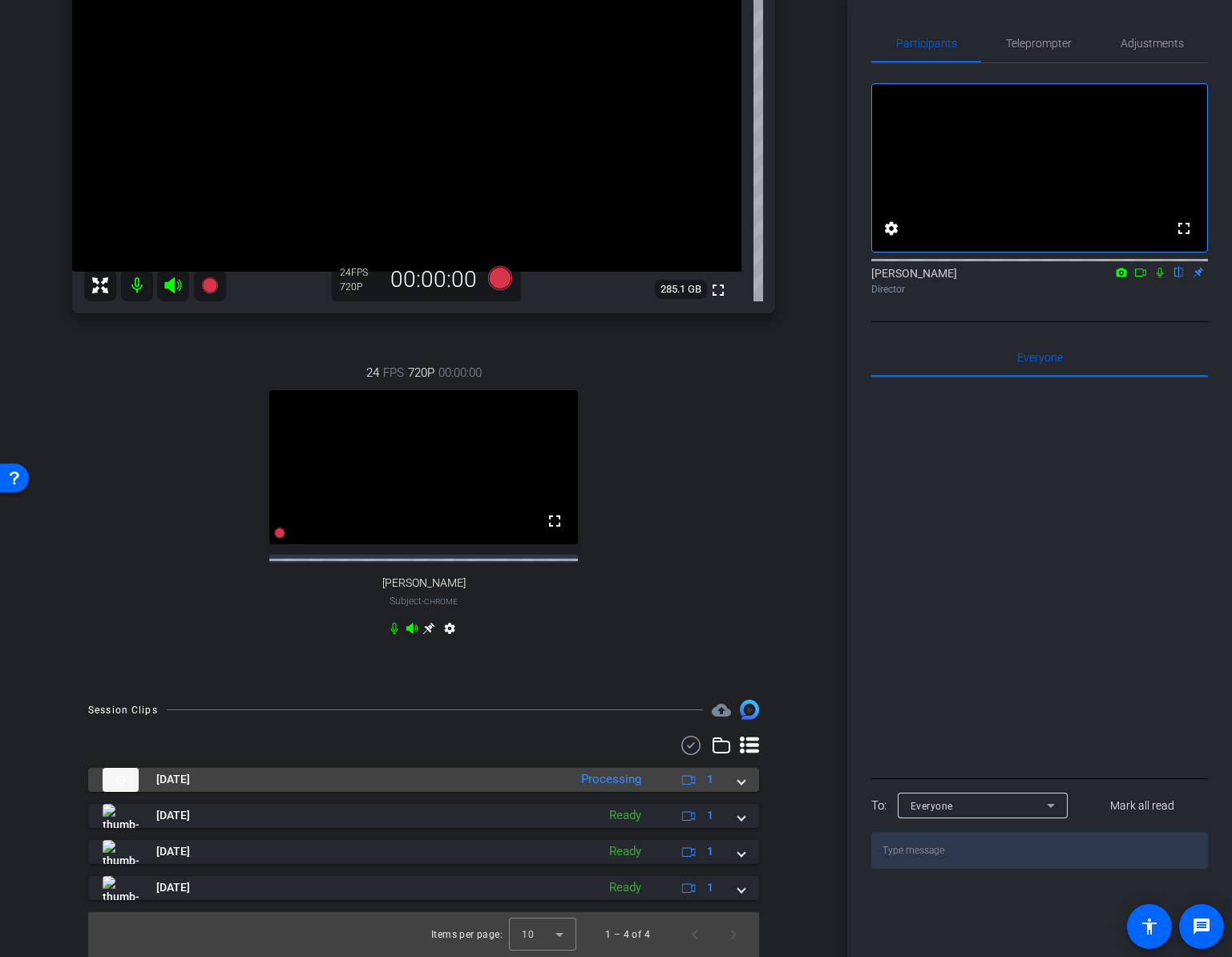
click at [744, 781] on span at bounding box center [742, 780] width 7 height 17
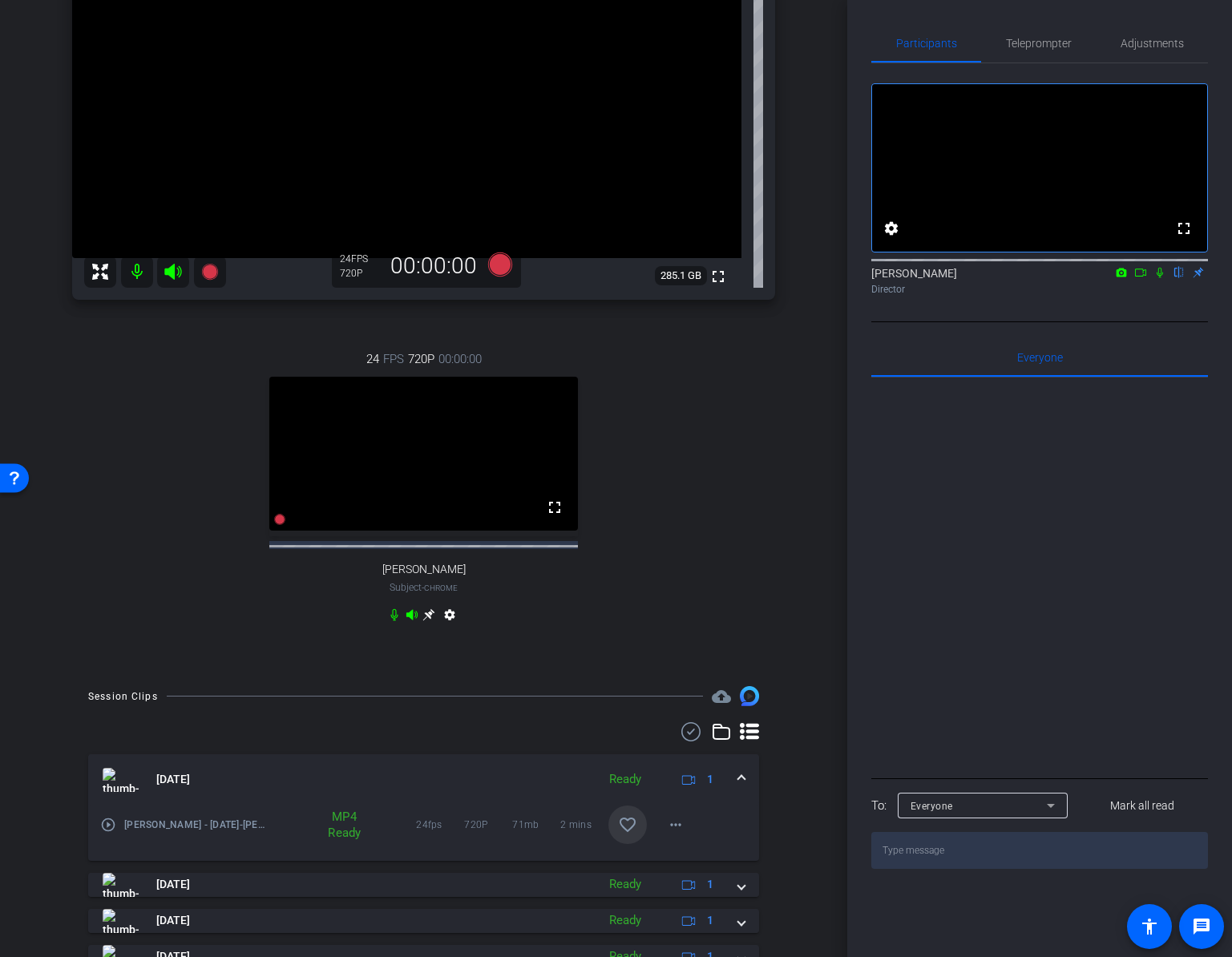
click at [627, 835] on mat-icon "favorite_border" at bounding box center [627, 825] width 19 height 19
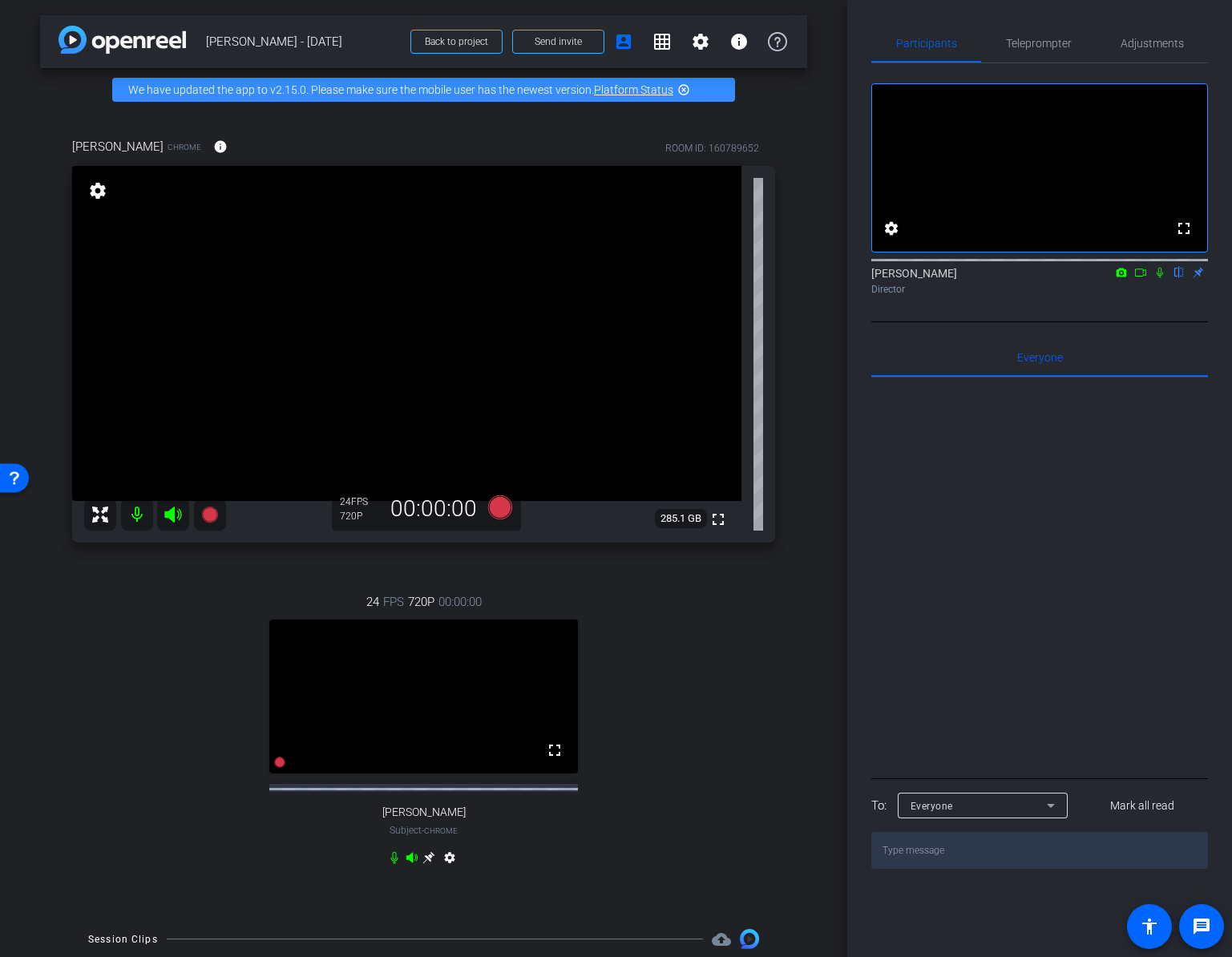
scroll to position [0, 0]
